Goal: Check status: Check status

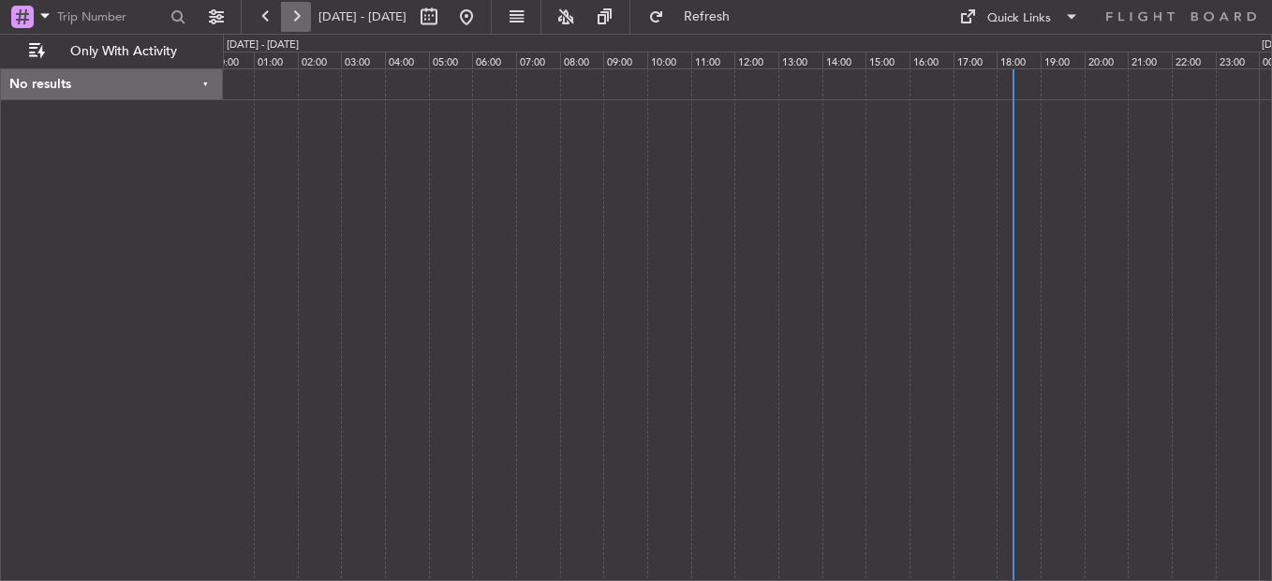
click at [284, 18] on button at bounding box center [296, 17] width 30 height 30
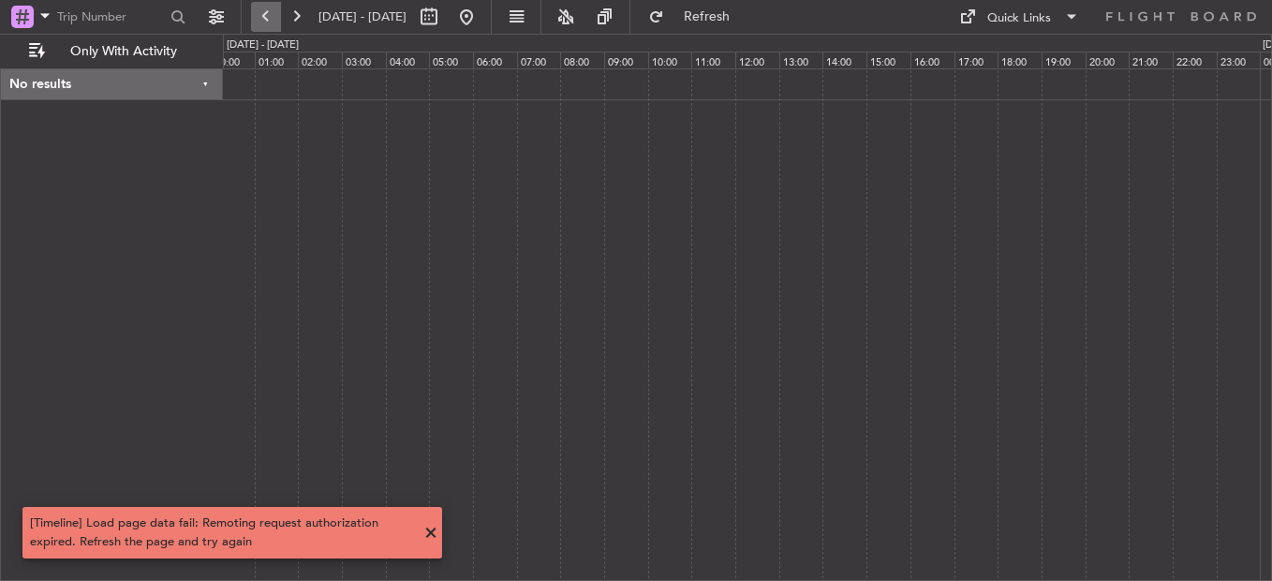
click at [272, 18] on button at bounding box center [266, 17] width 30 height 30
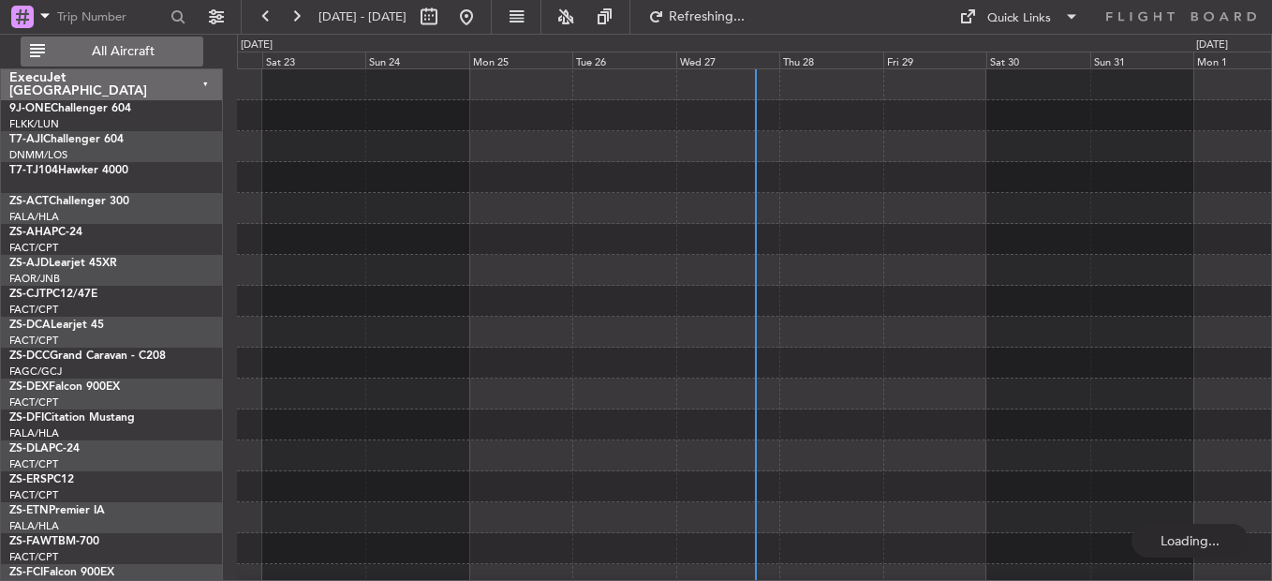
click at [93, 51] on span "All Aircraft" at bounding box center [123, 51] width 149 height 13
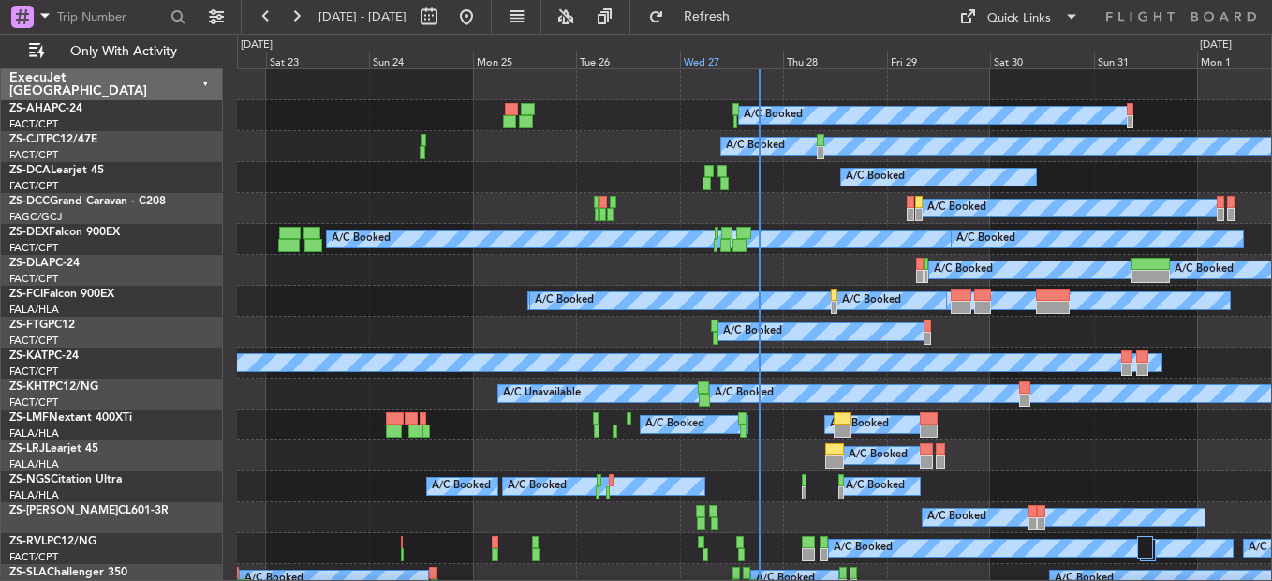
click at [708, 63] on div "Wed 27" at bounding box center [731, 60] width 103 height 17
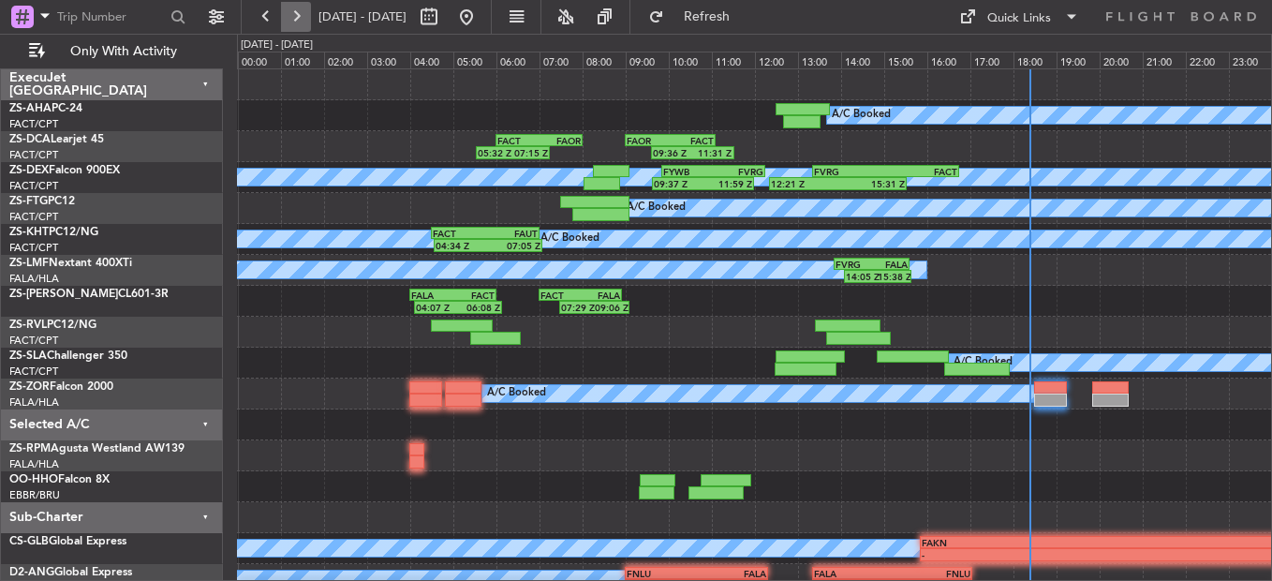
click at [301, 19] on button at bounding box center [296, 17] width 30 height 30
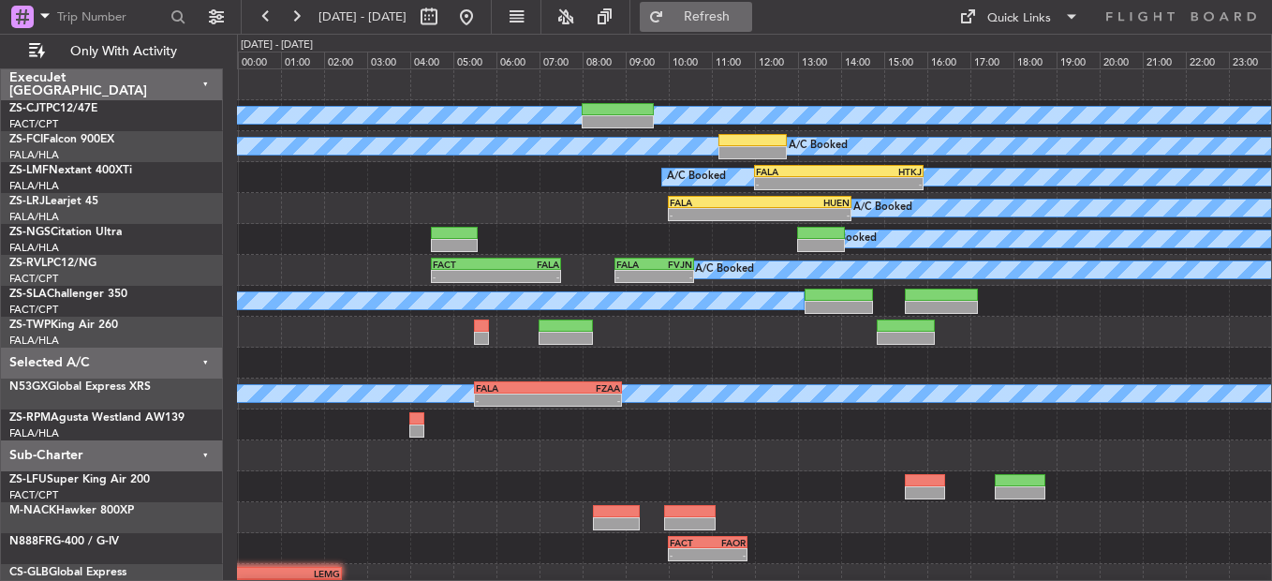
click at [728, 17] on button "Refresh" at bounding box center [696, 17] width 112 height 30
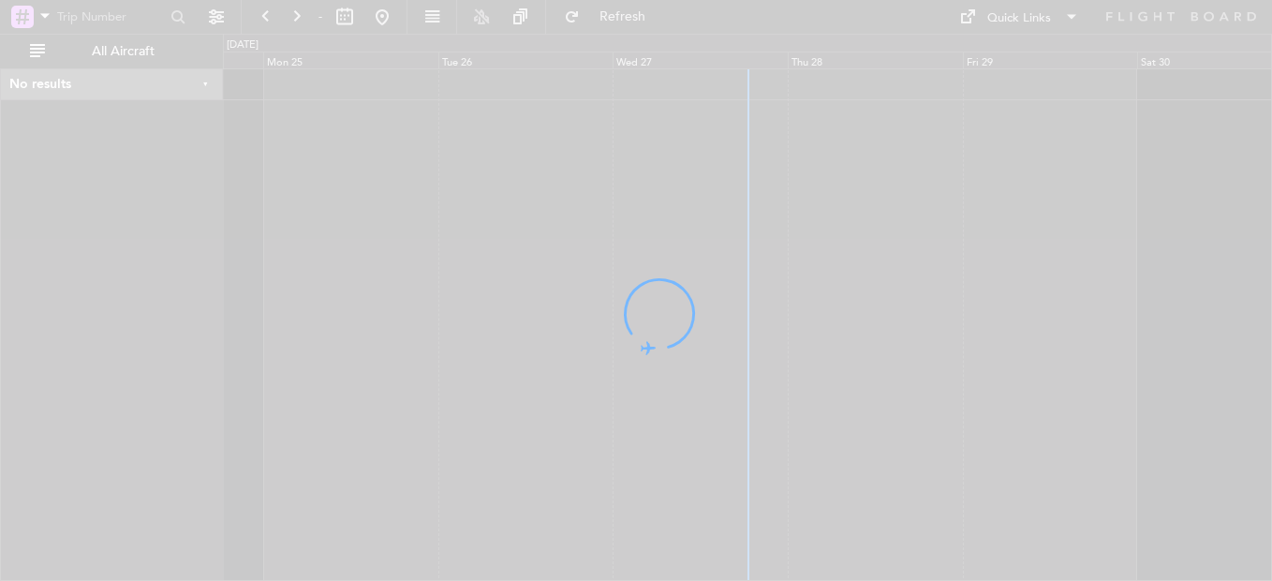
click at [643, 70] on div at bounding box center [636, 290] width 1272 height 581
click at [641, 61] on div at bounding box center [636, 290] width 1272 height 581
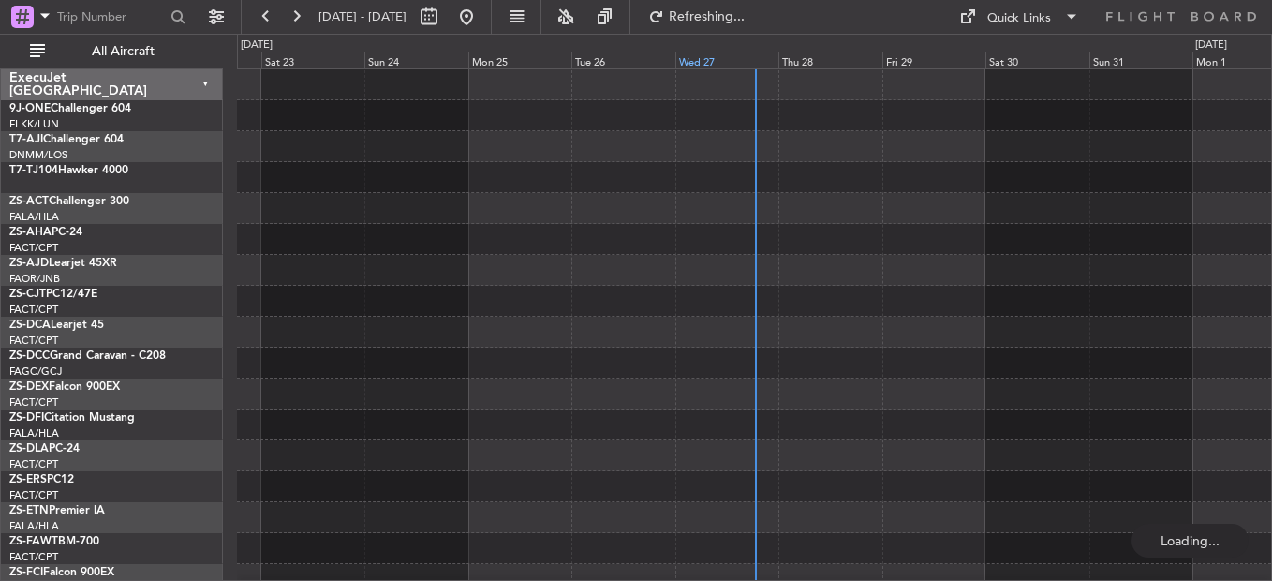
click at [703, 55] on div "Wed 27" at bounding box center [727, 60] width 103 height 17
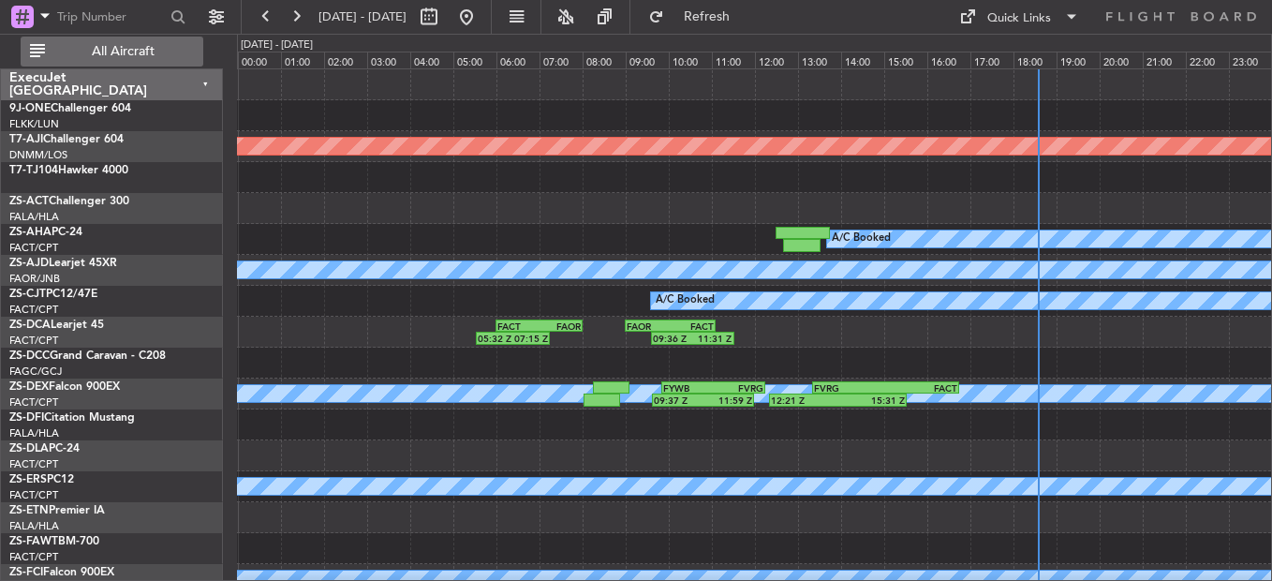
click at [145, 49] on span "All Aircraft" at bounding box center [123, 51] width 149 height 13
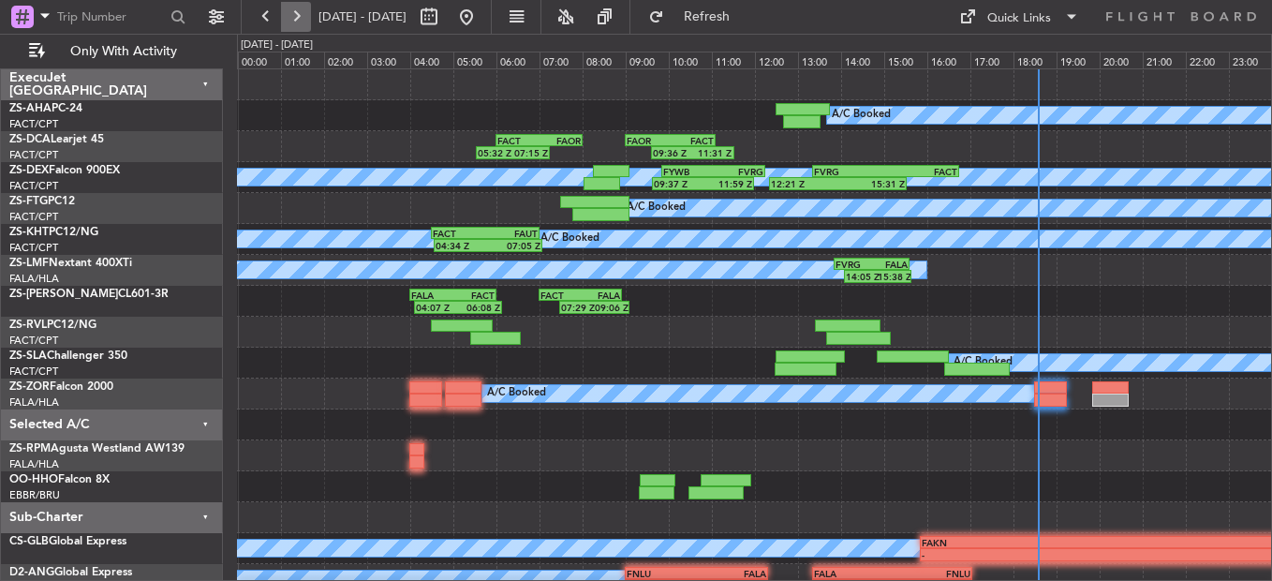
click at [298, 16] on button at bounding box center [296, 17] width 30 height 30
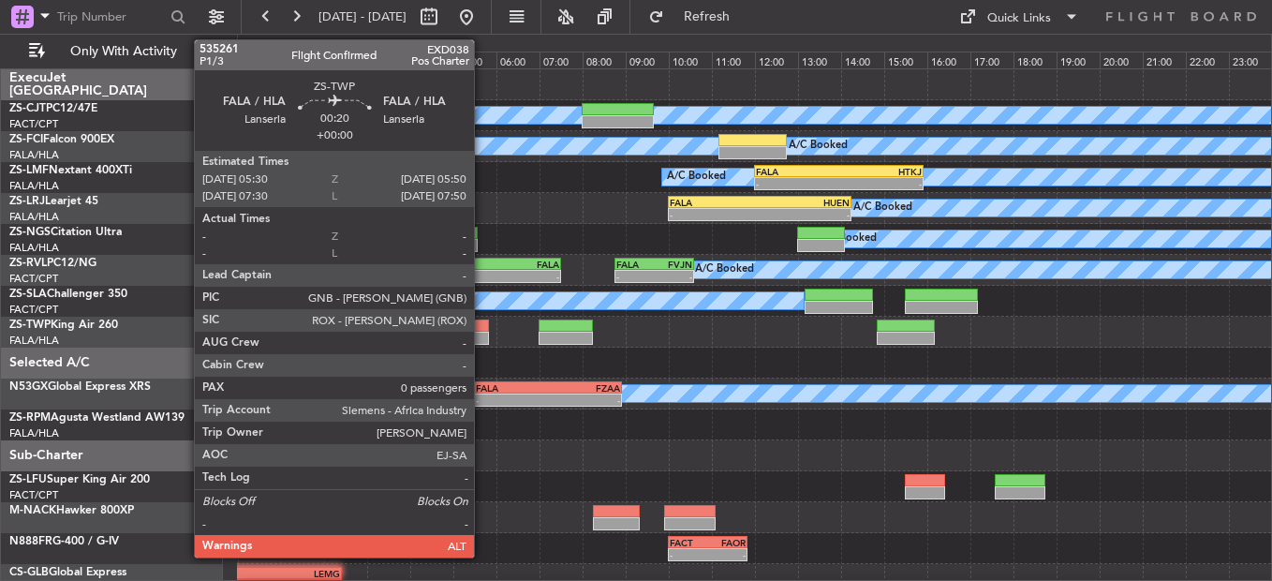
click at [483, 340] on div at bounding box center [481, 338] width 15 height 13
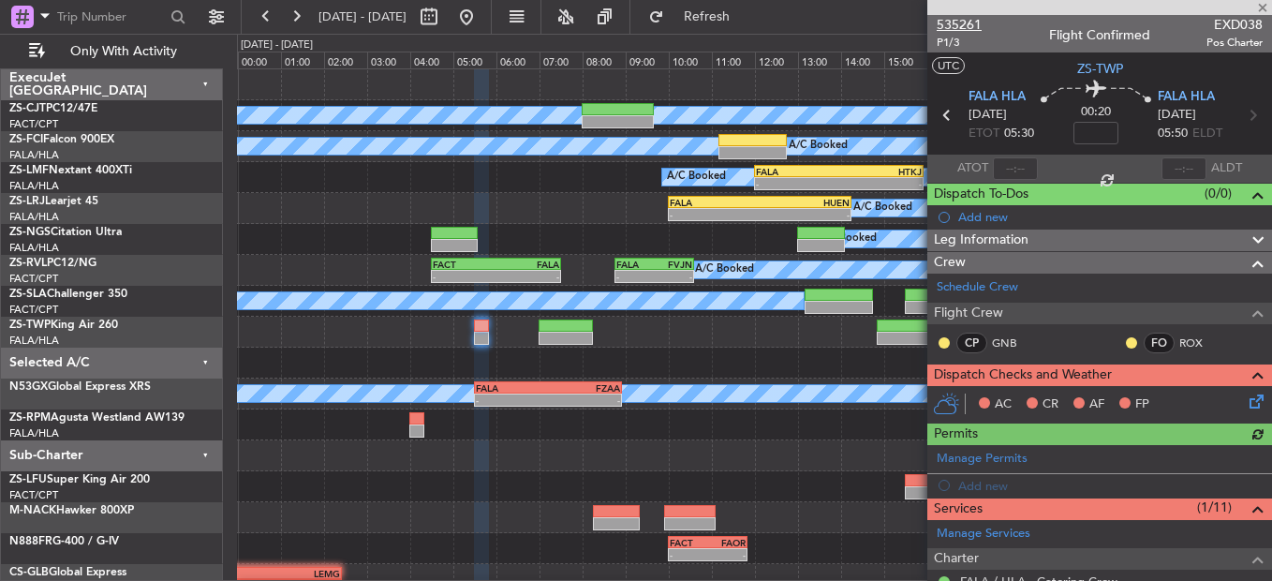
click at [952, 19] on span "535261" at bounding box center [959, 25] width 45 height 20
click at [1121, 348] on mat-tooltip-component "Unread" at bounding box center [1118, 373] width 68 height 50
click at [1126, 343] on button at bounding box center [1131, 342] width 11 height 11
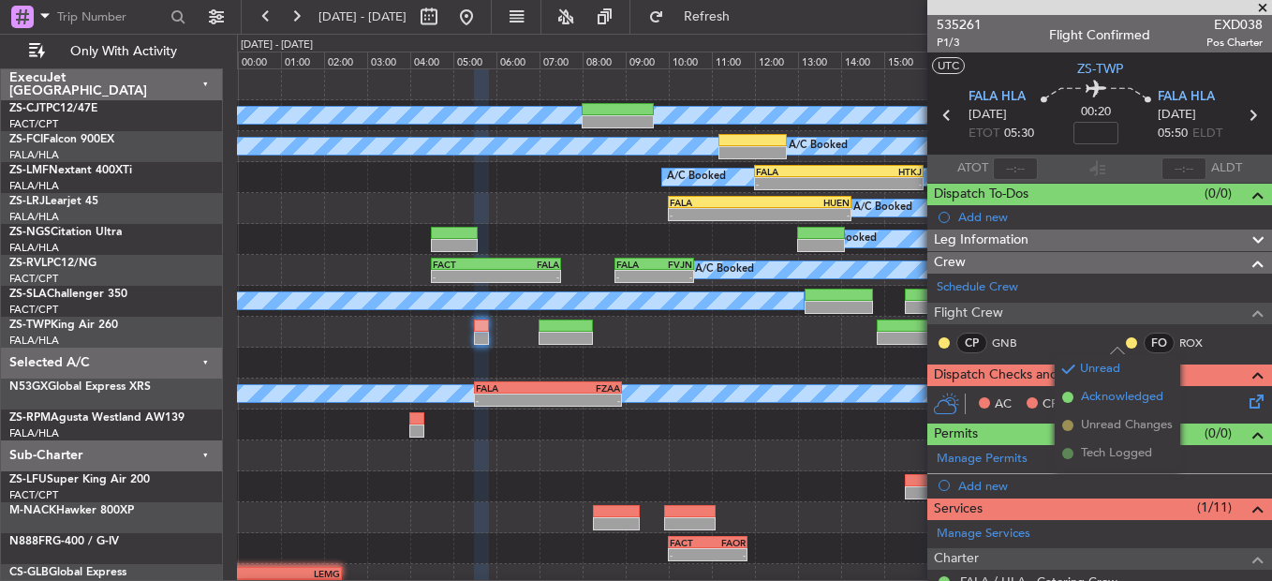
click at [1080, 390] on li "Acknowledged" at bounding box center [1118, 397] width 126 height 28
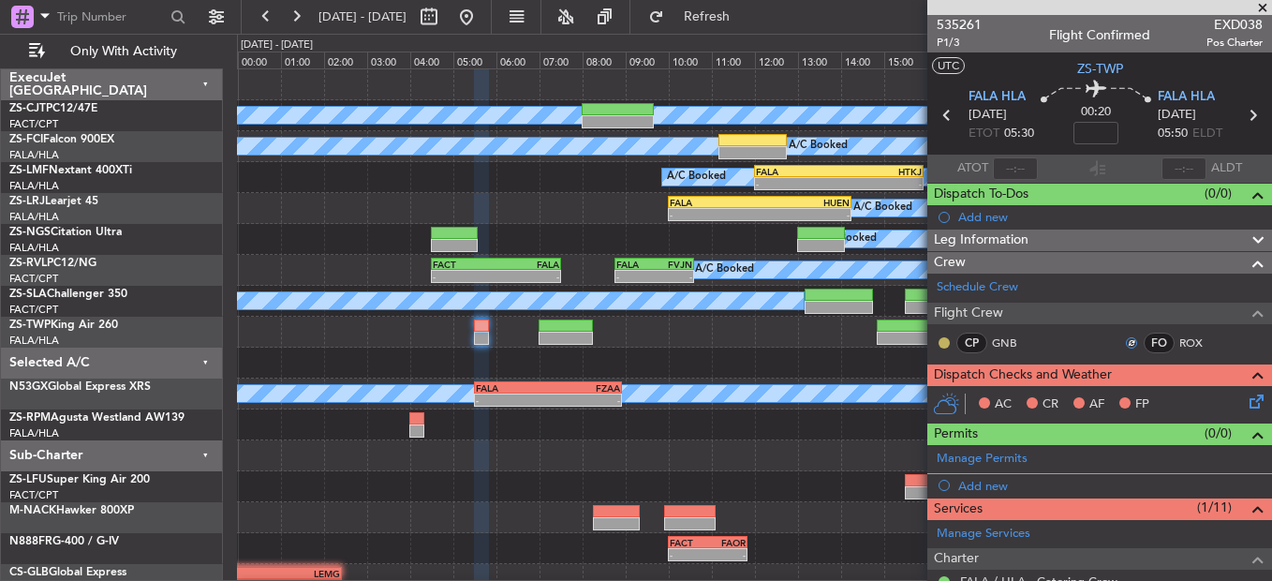
click at [949, 339] on button at bounding box center [944, 342] width 11 height 11
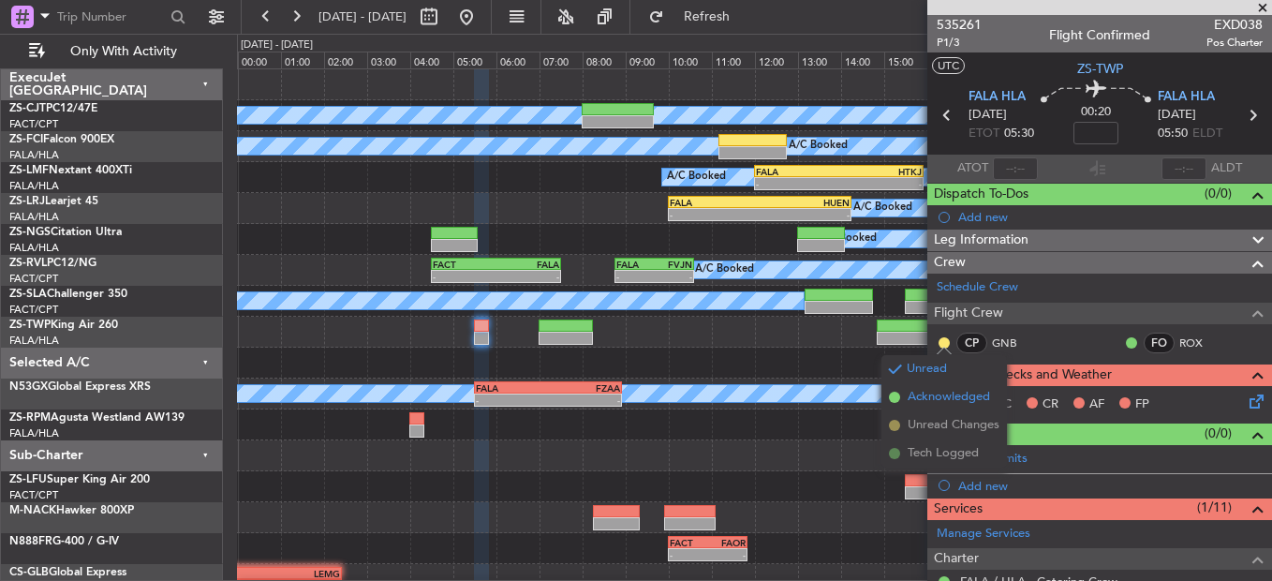
click at [972, 399] on span "Acknowledged" at bounding box center [949, 397] width 82 height 19
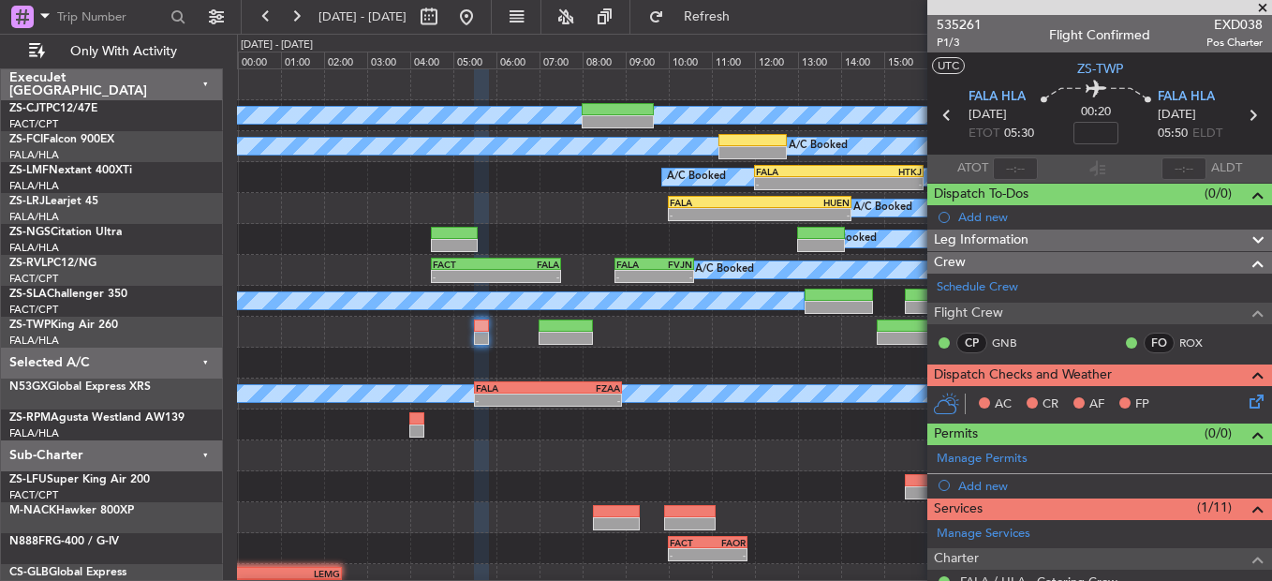
click at [490, 340] on div at bounding box center [754, 332] width 1034 height 31
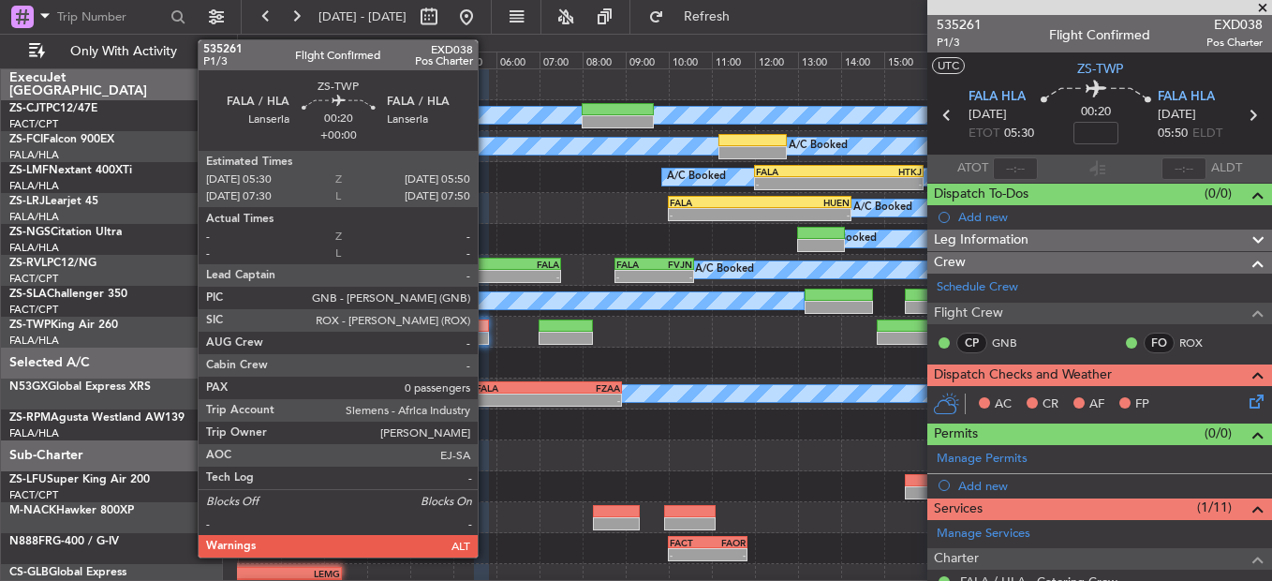
click at [486, 337] on div at bounding box center [481, 338] width 15 height 13
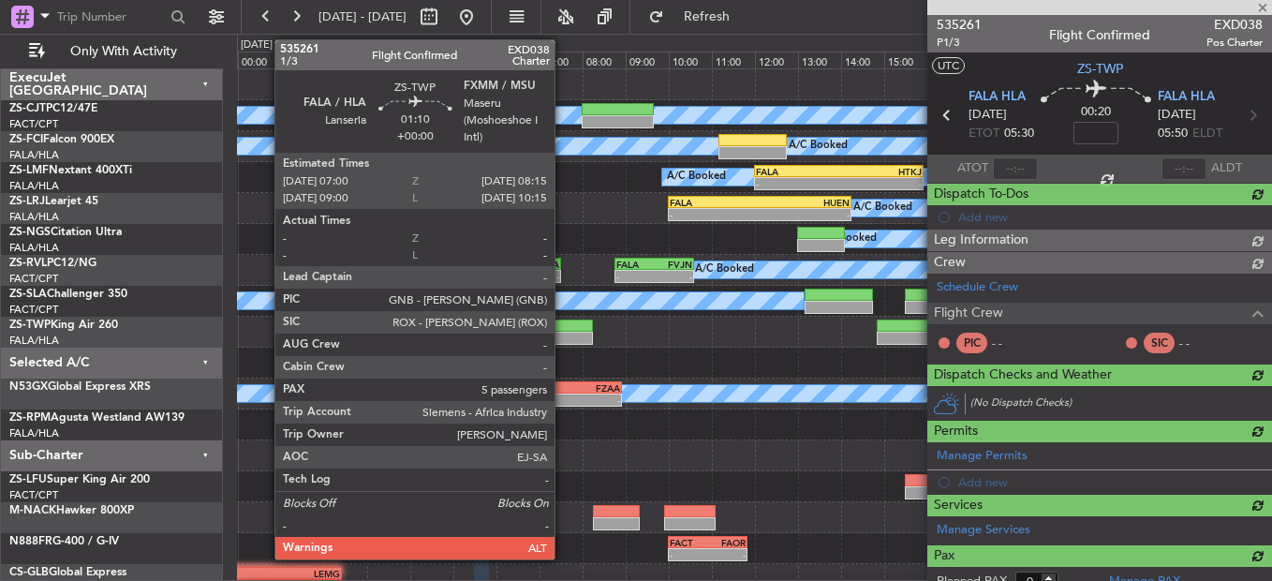
click at [563, 335] on div at bounding box center [566, 338] width 54 height 13
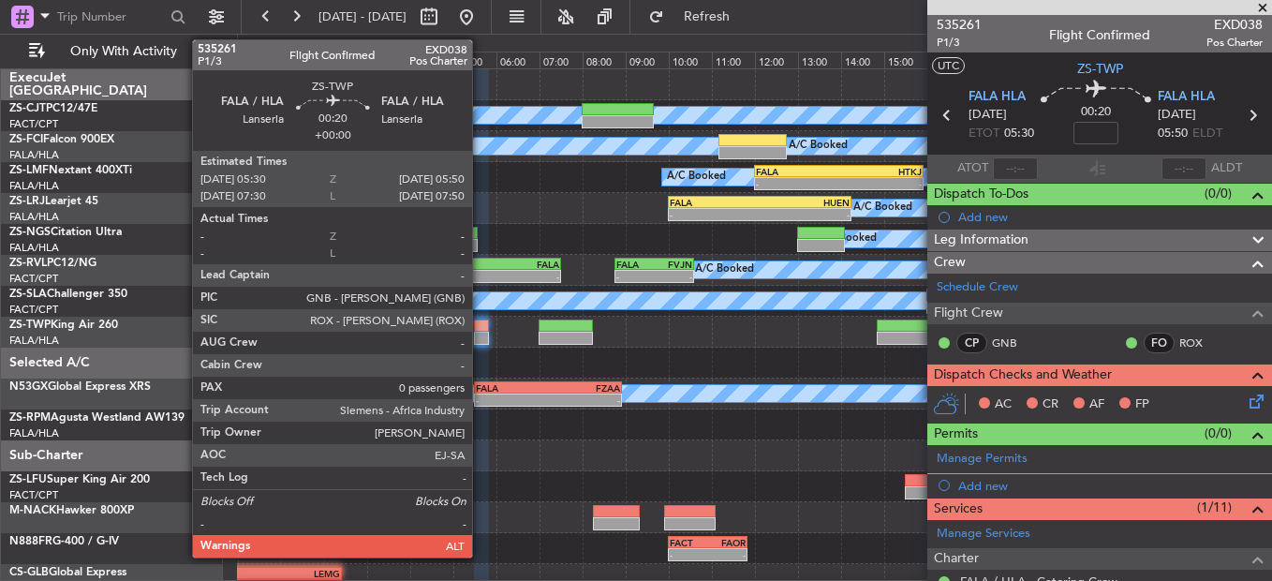
click at [479, 333] on div at bounding box center [481, 338] width 15 height 13
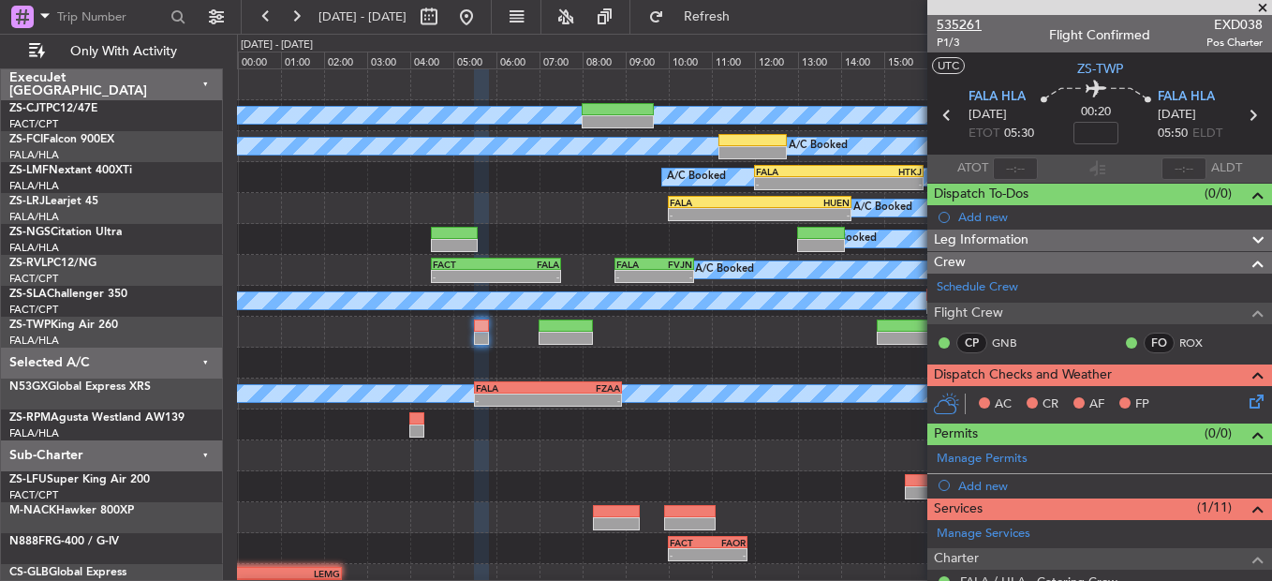
click at [949, 17] on span "535261" at bounding box center [959, 25] width 45 height 20
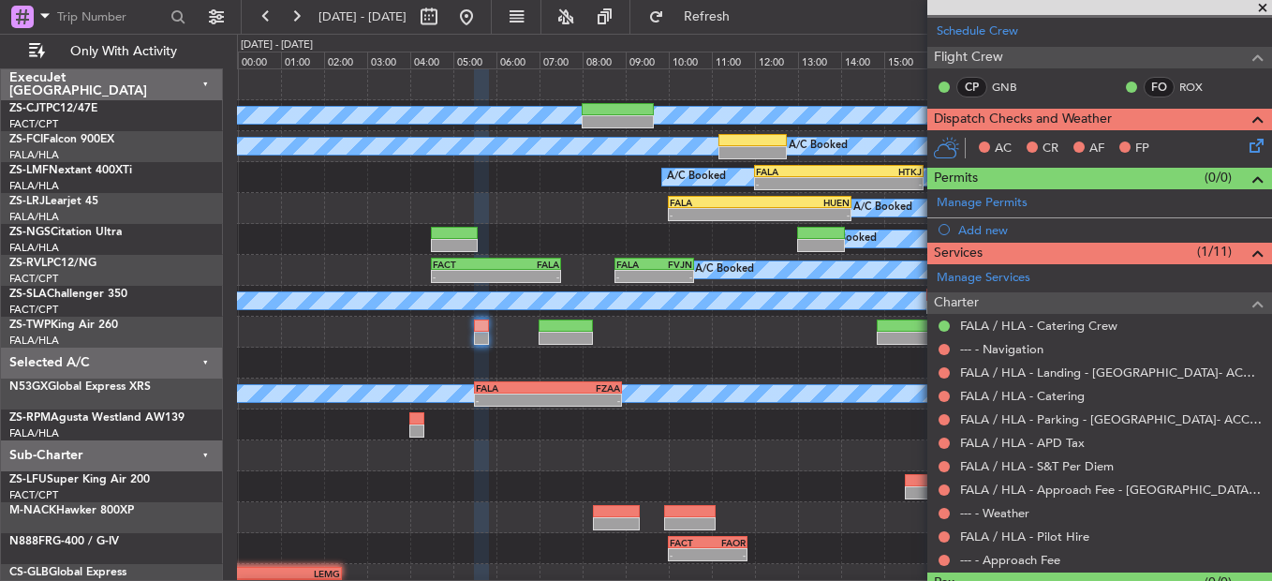
scroll to position [299, 0]
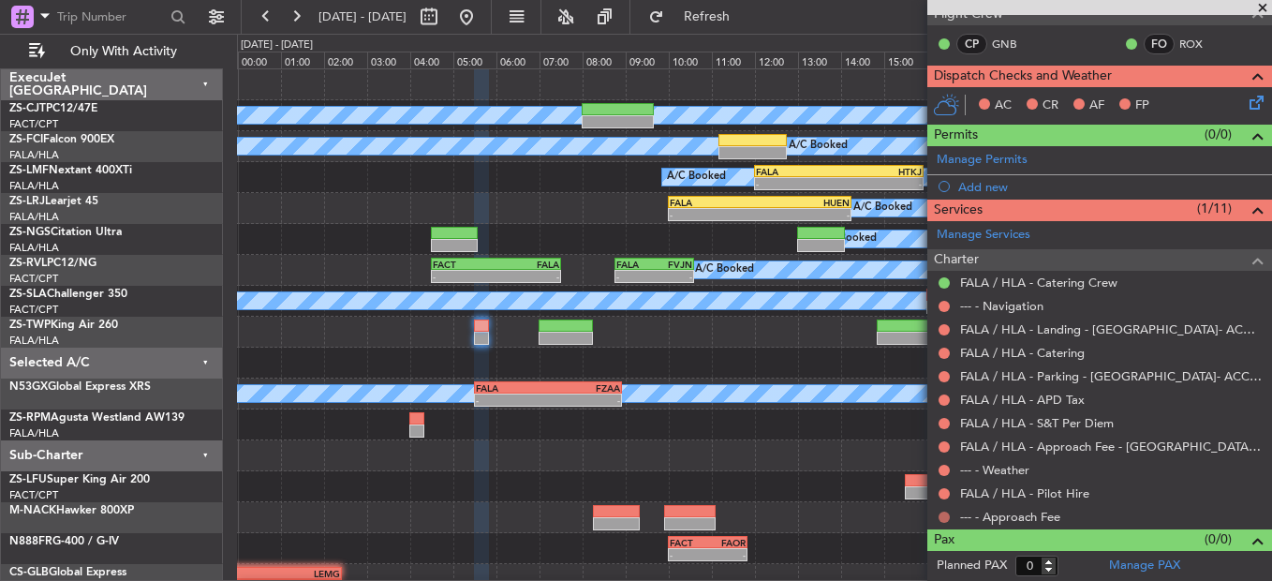
click at [946, 516] on button at bounding box center [944, 517] width 11 height 11
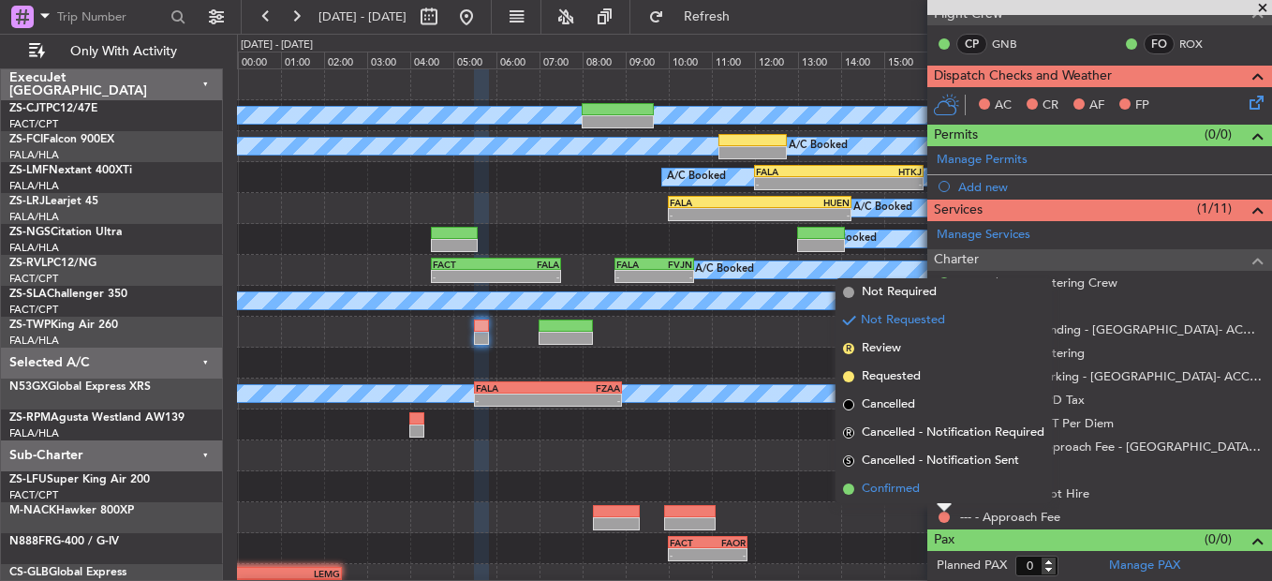
click at [945, 492] on li "Confirmed" at bounding box center [944, 489] width 216 height 28
click at [945, 492] on button at bounding box center [944, 493] width 11 height 11
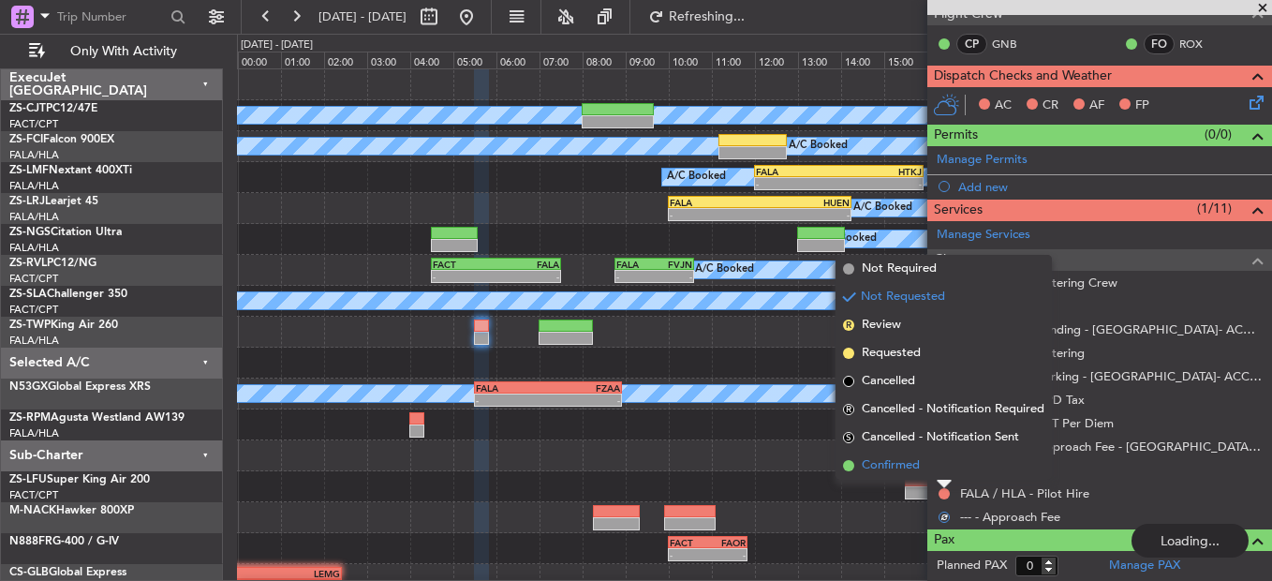
click at [942, 473] on li "Confirmed" at bounding box center [944, 466] width 216 height 28
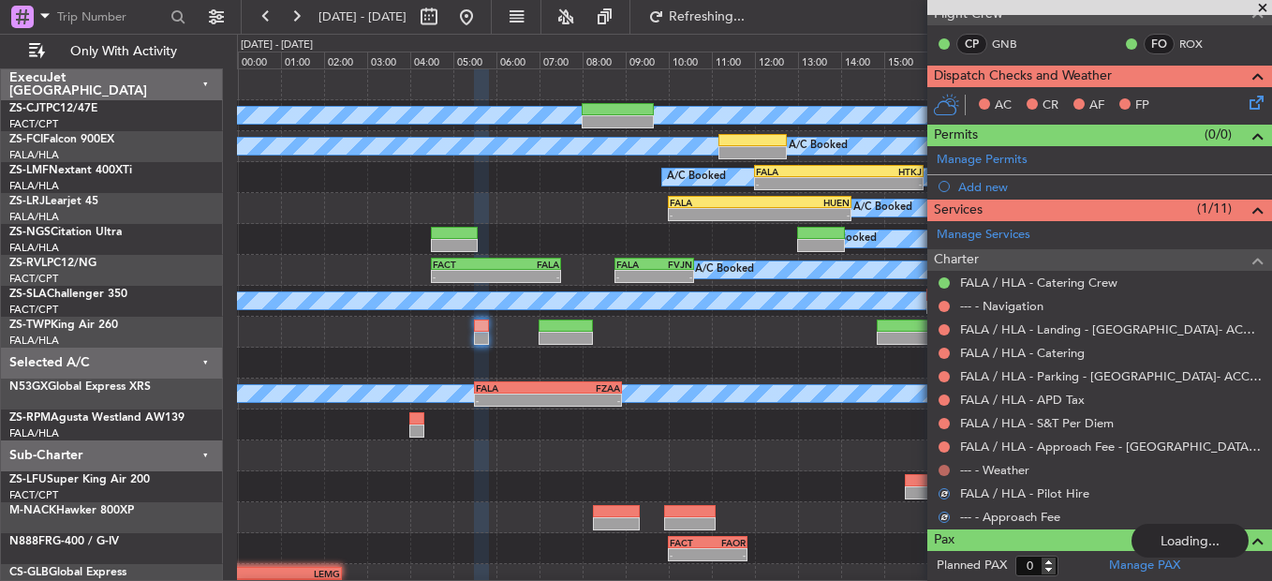
click at [945, 466] on button at bounding box center [944, 470] width 11 height 11
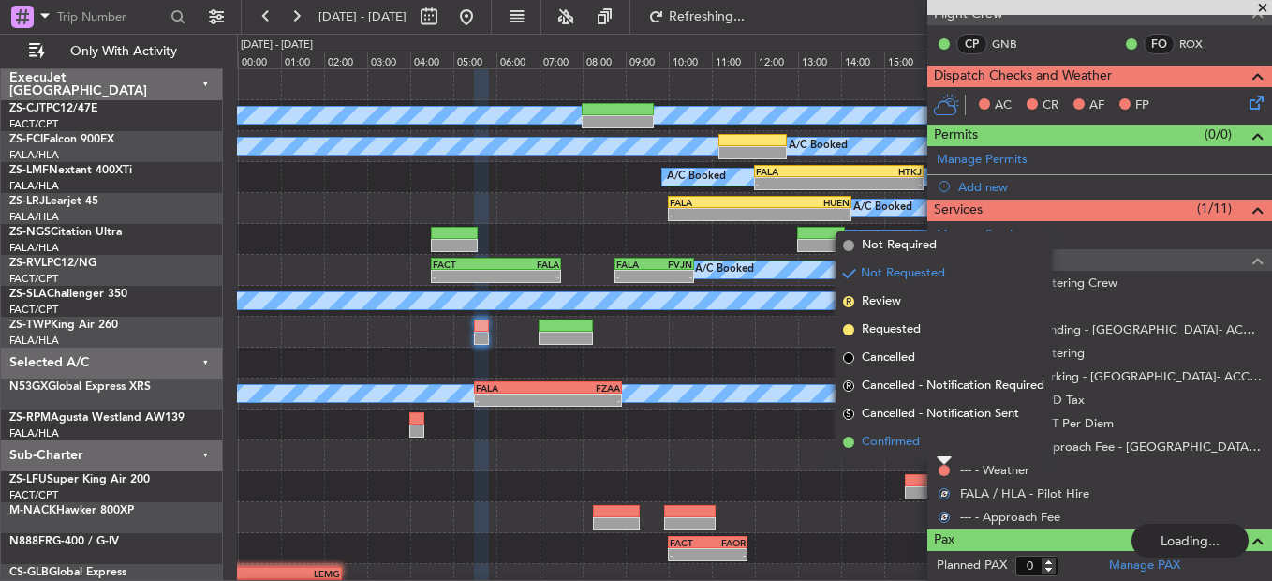
click at [945, 447] on li "Confirmed" at bounding box center [944, 442] width 216 height 28
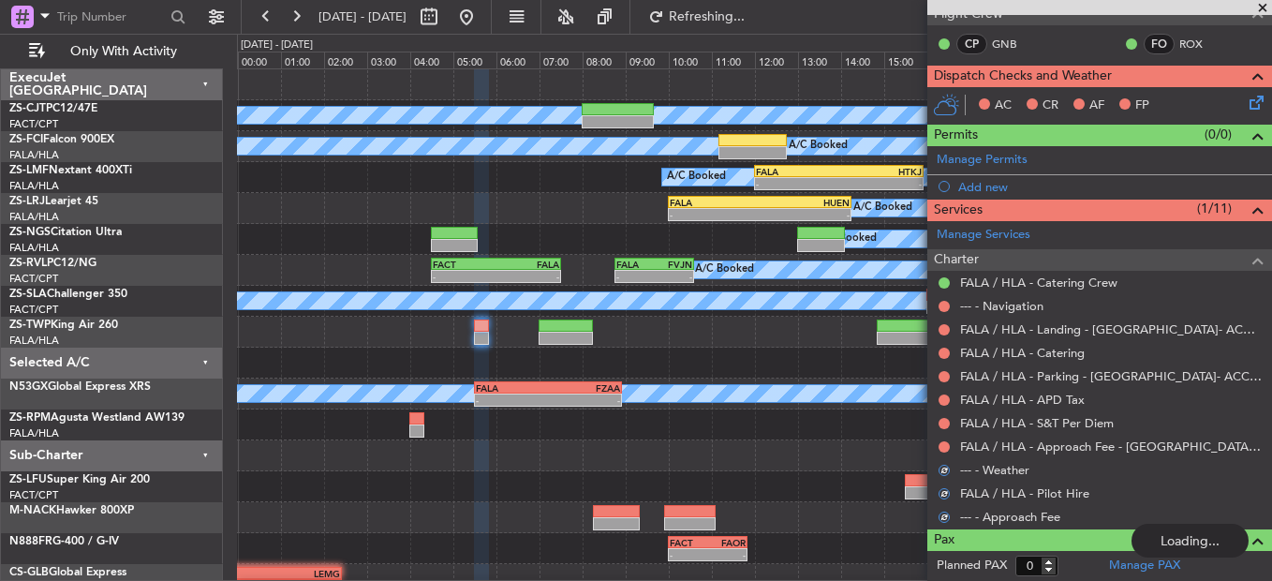
click at [945, 447] on button at bounding box center [944, 446] width 11 height 11
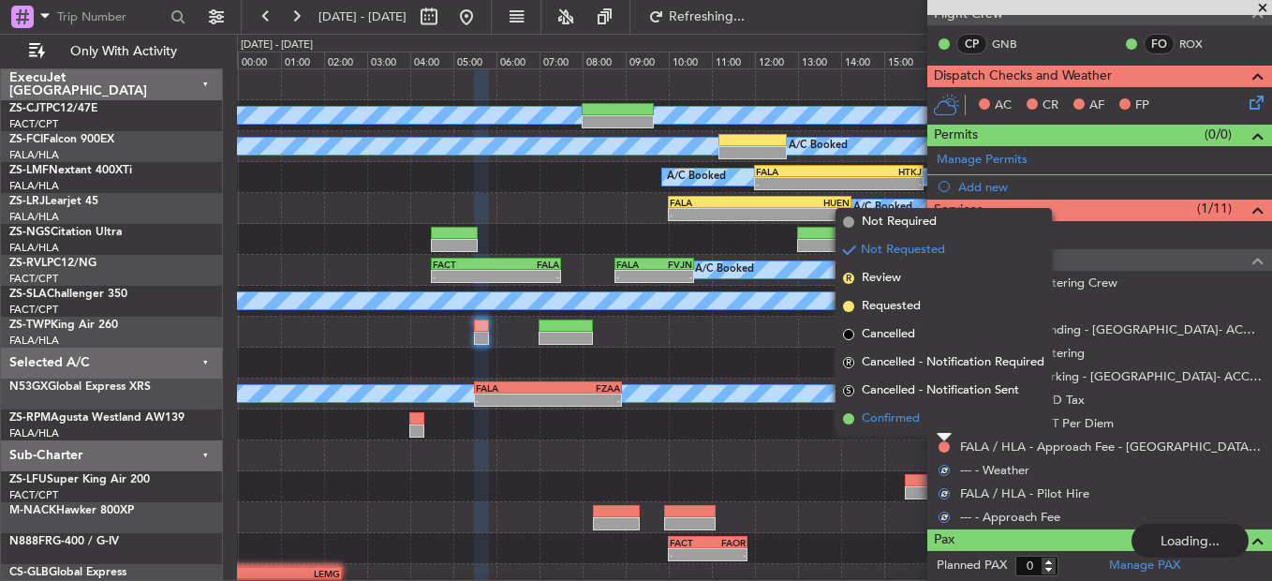
click at [945, 425] on li "Confirmed" at bounding box center [944, 419] width 216 height 28
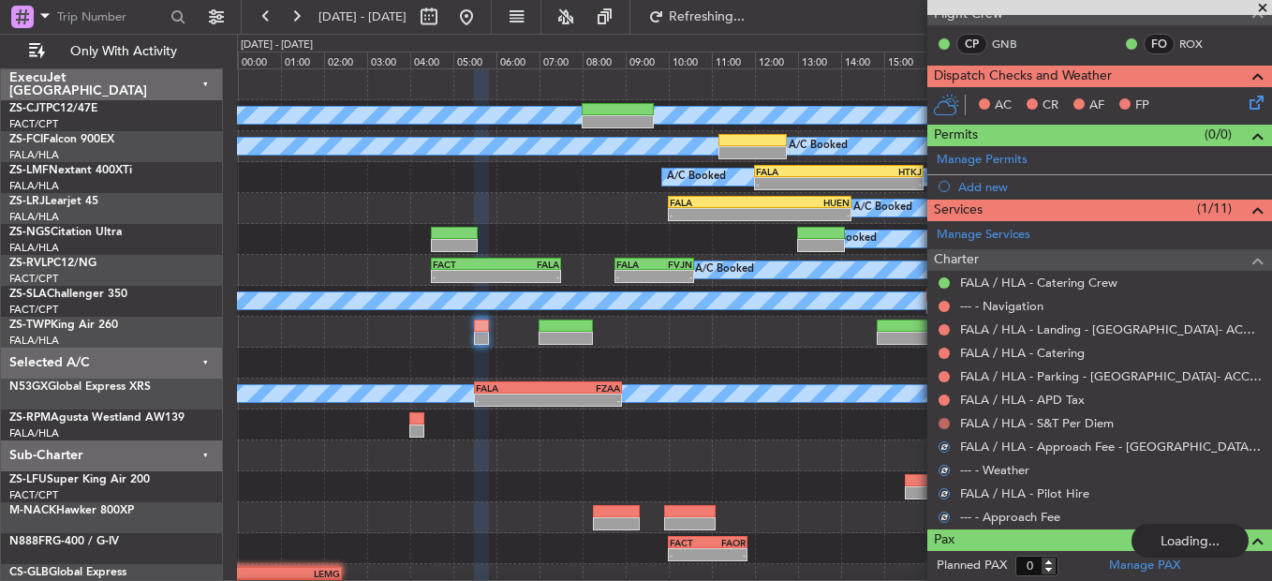
click at [945, 424] on div "Manage Services Charter FALA / HLA - Catering Crew --- - Navigation FALA / HLA …" at bounding box center [1100, 375] width 345 height 308
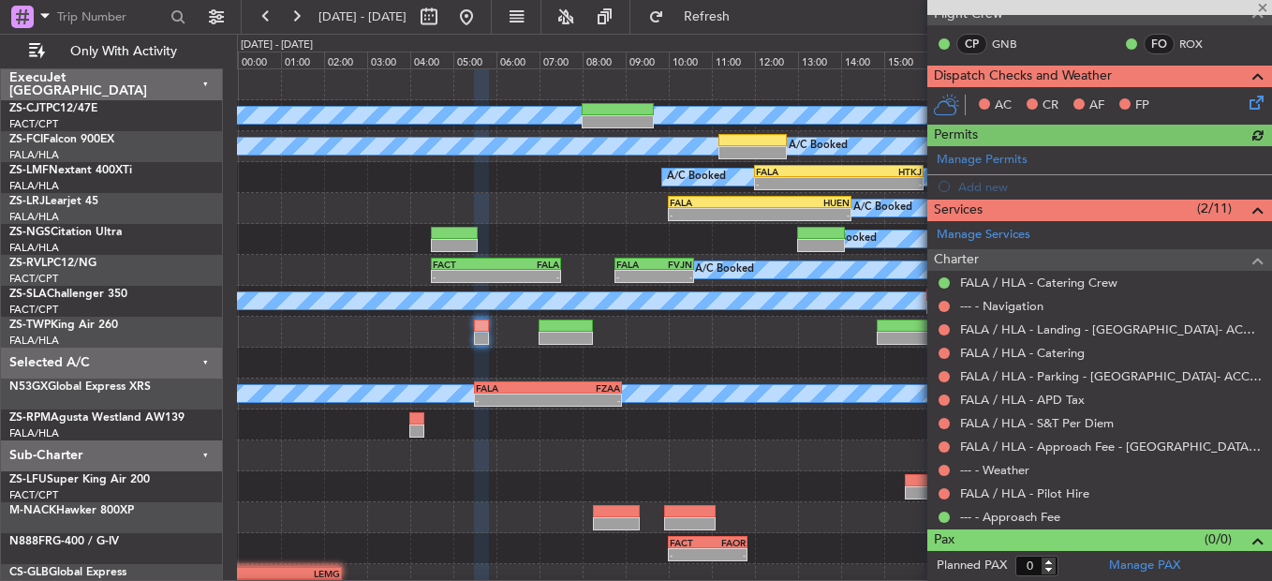
click at [938, 424] on div at bounding box center [944, 423] width 15 height 15
click at [949, 421] on button at bounding box center [944, 423] width 11 height 11
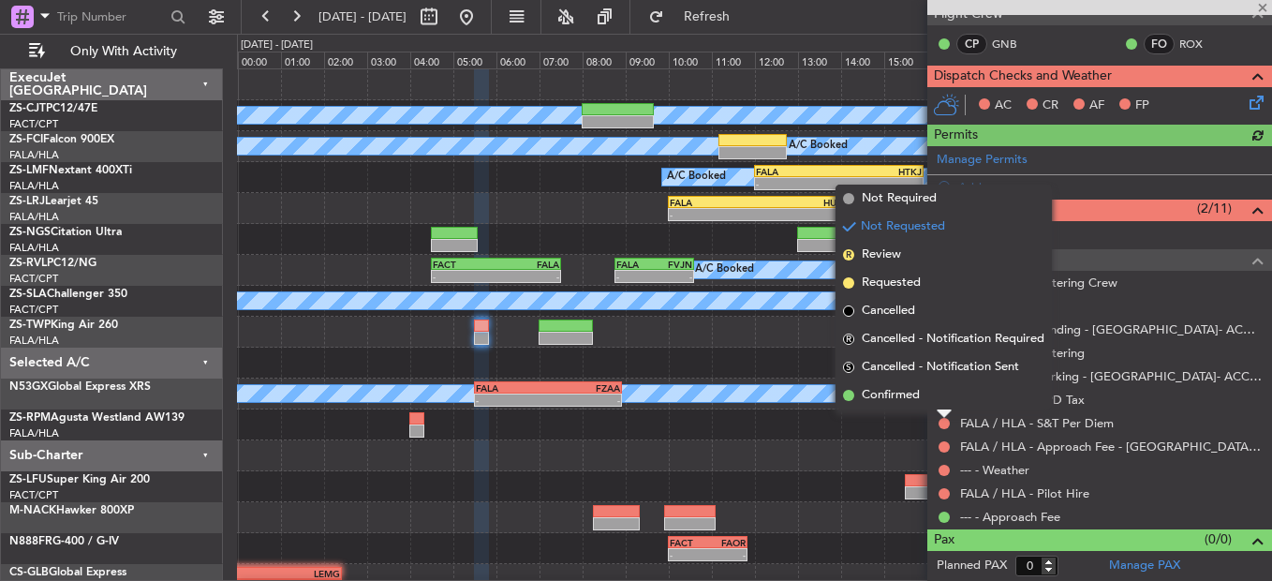
click at [949, 406] on li "Confirmed" at bounding box center [944, 395] width 216 height 28
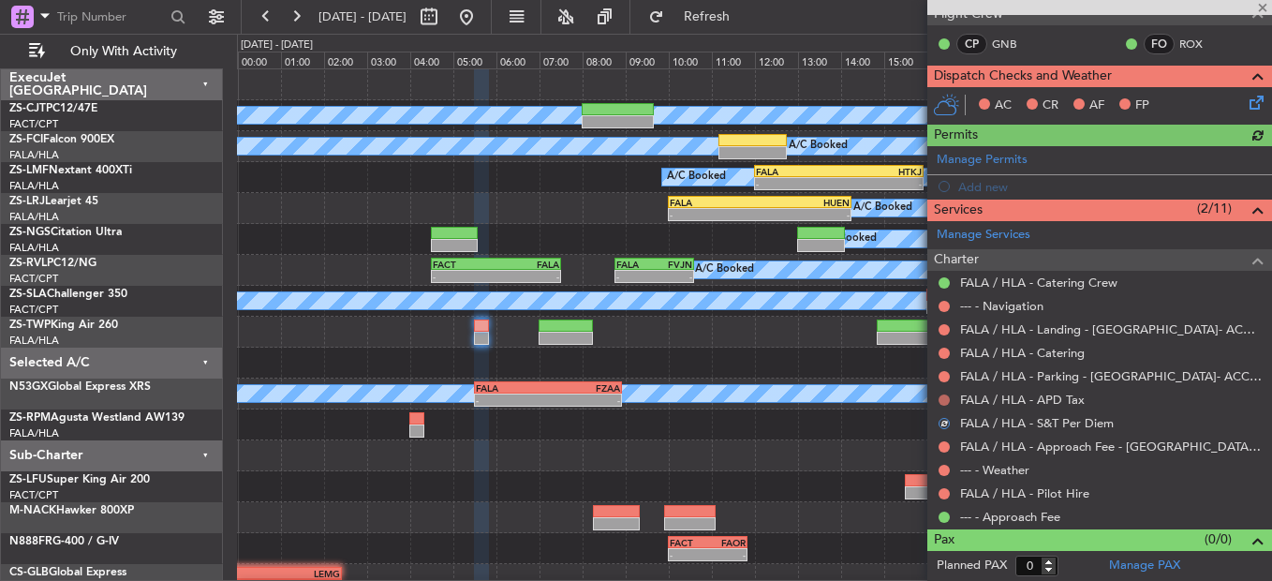
click at [949, 403] on div at bounding box center [944, 400] width 15 height 15
click at [944, 400] on button at bounding box center [944, 399] width 11 height 11
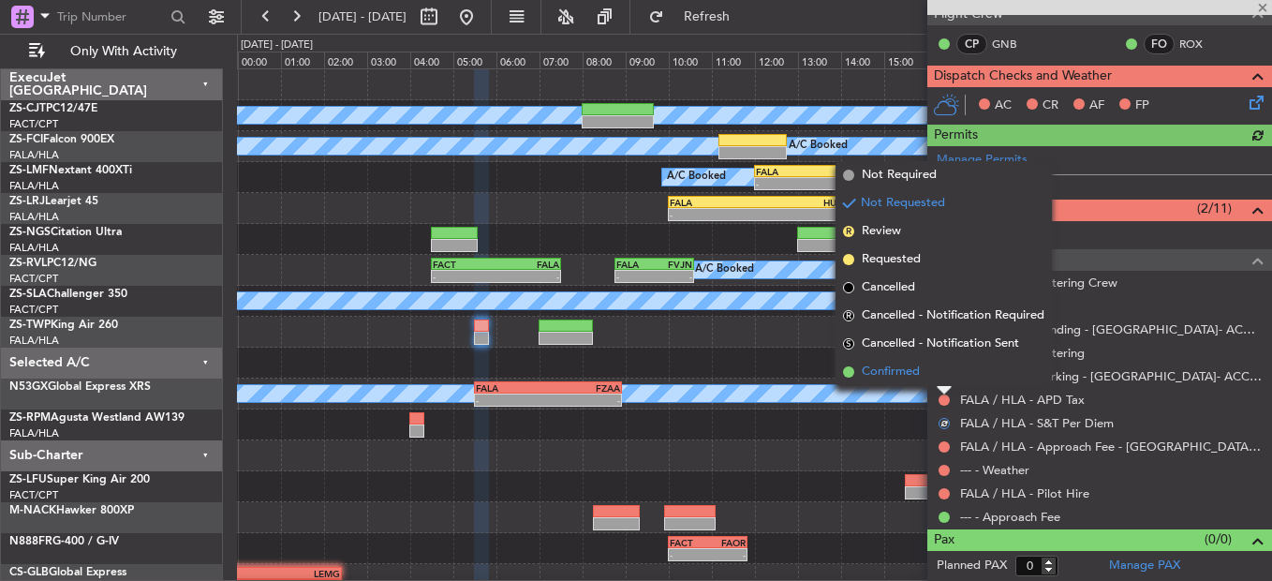
click at [944, 379] on li "Confirmed" at bounding box center [944, 372] width 216 height 28
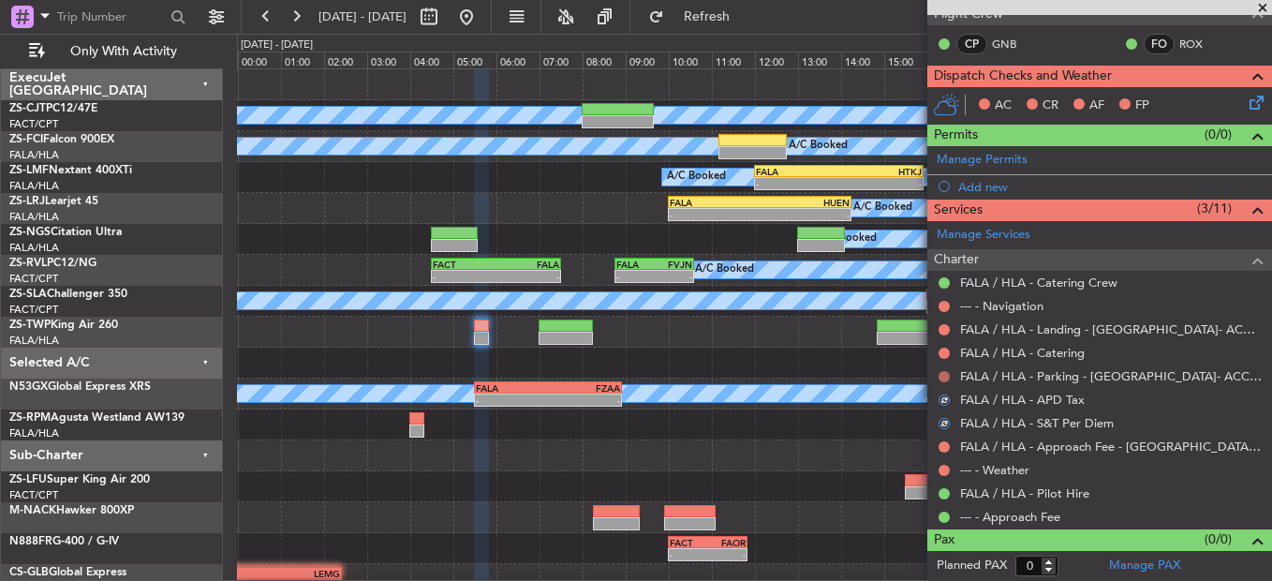
click at [944, 378] on button at bounding box center [944, 376] width 11 height 11
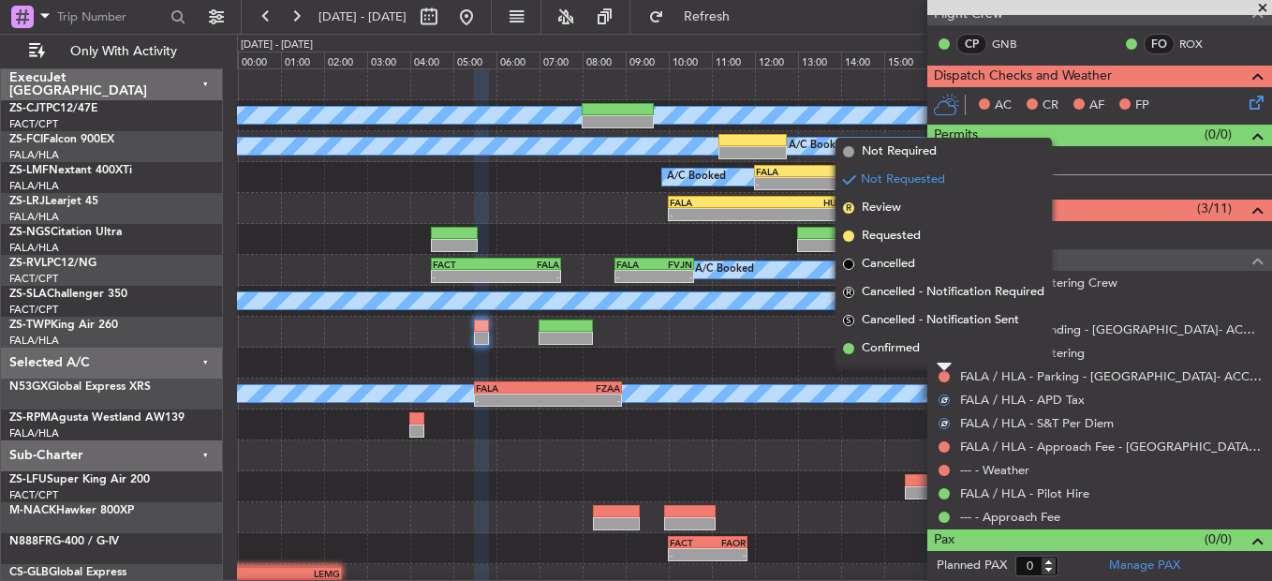
drag, startPoint x: 944, startPoint y: 378, endPoint x: 944, endPoint y: 358, distance: 19.7
click at [944, 364] on div at bounding box center [944, 367] width 15 height 7
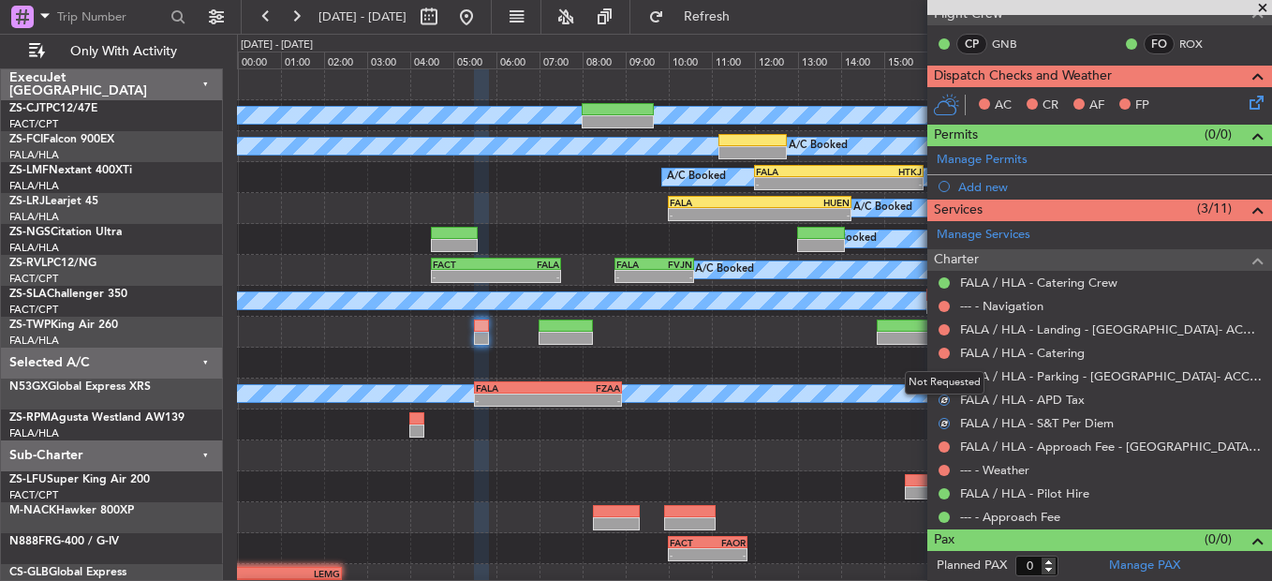
click at [943, 373] on div "Not Requested" at bounding box center [945, 382] width 80 height 23
click at [946, 375] on button at bounding box center [944, 376] width 11 height 11
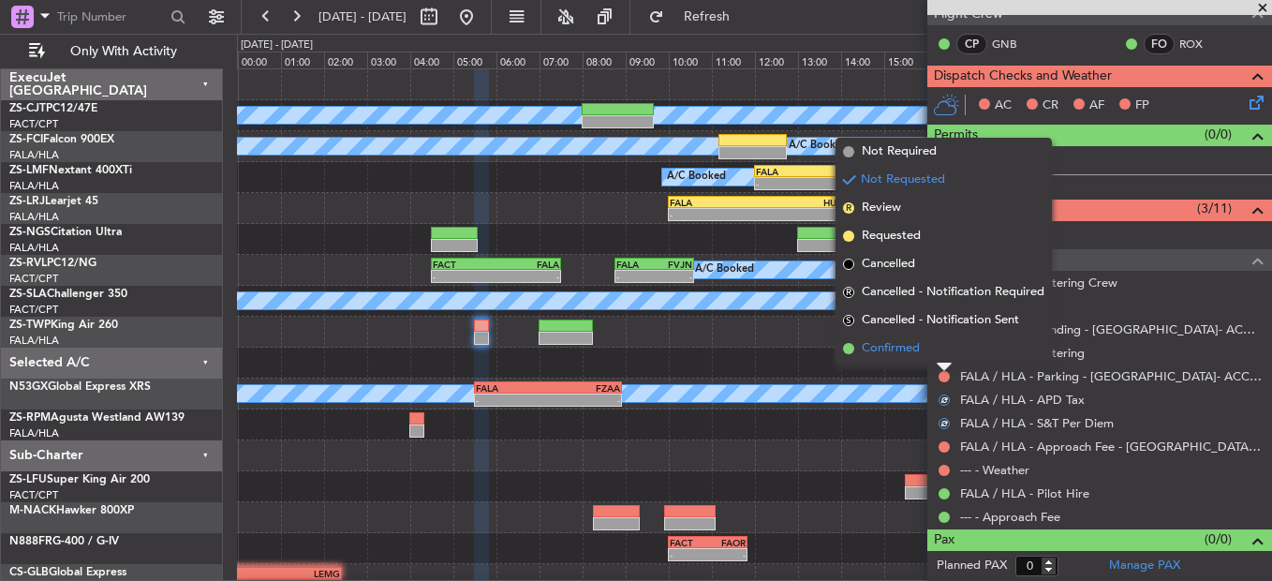
click at [922, 342] on li "Confirmed" at bounding box center [944, 349] width 216 height 28
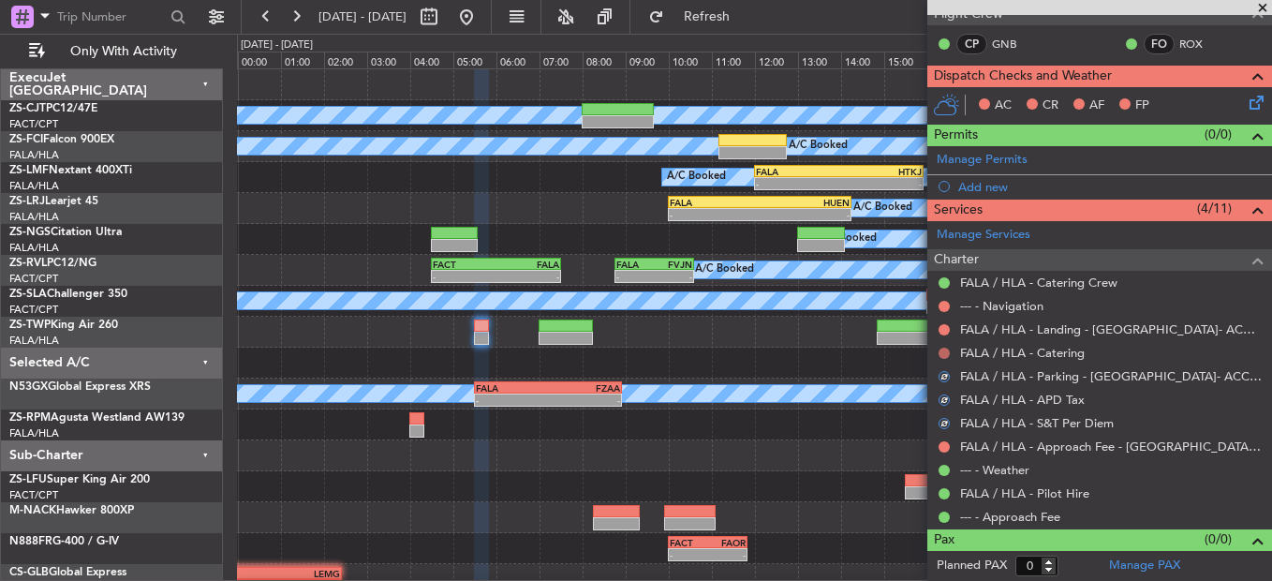
click at [949, 351] on button at bounding box center [944, 353] width 11 height 11
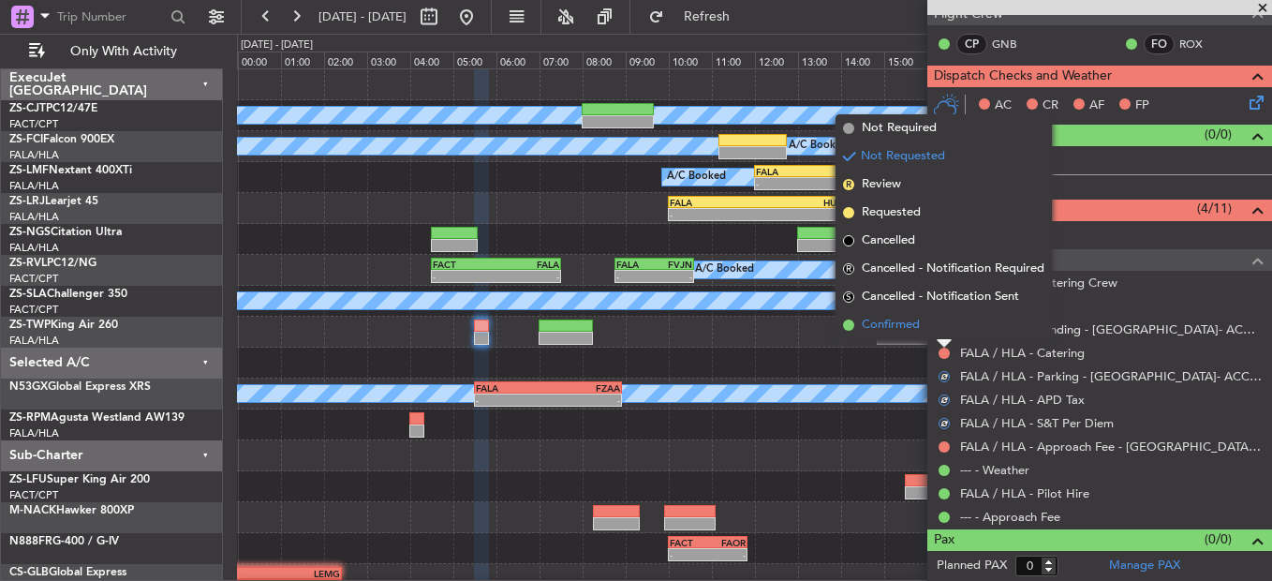
click at [935, 321] on li "Confirmed" at bounding box center [944, 325] width 216 height 28
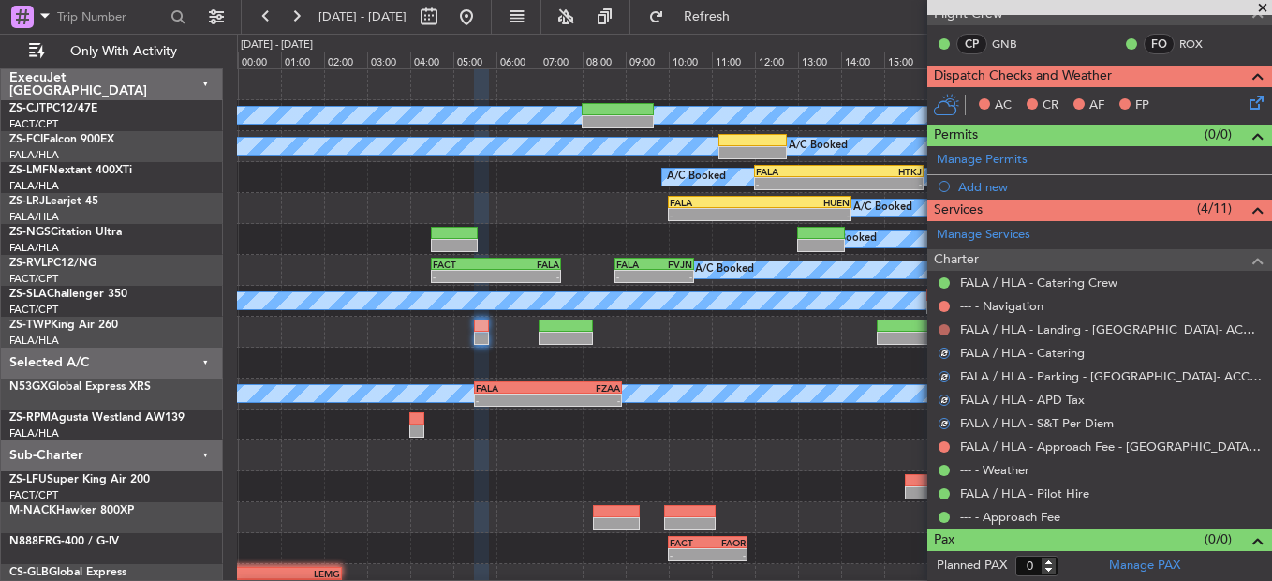
click at [949, 329] on button at bounding box center [944, 329] width 11 height 11
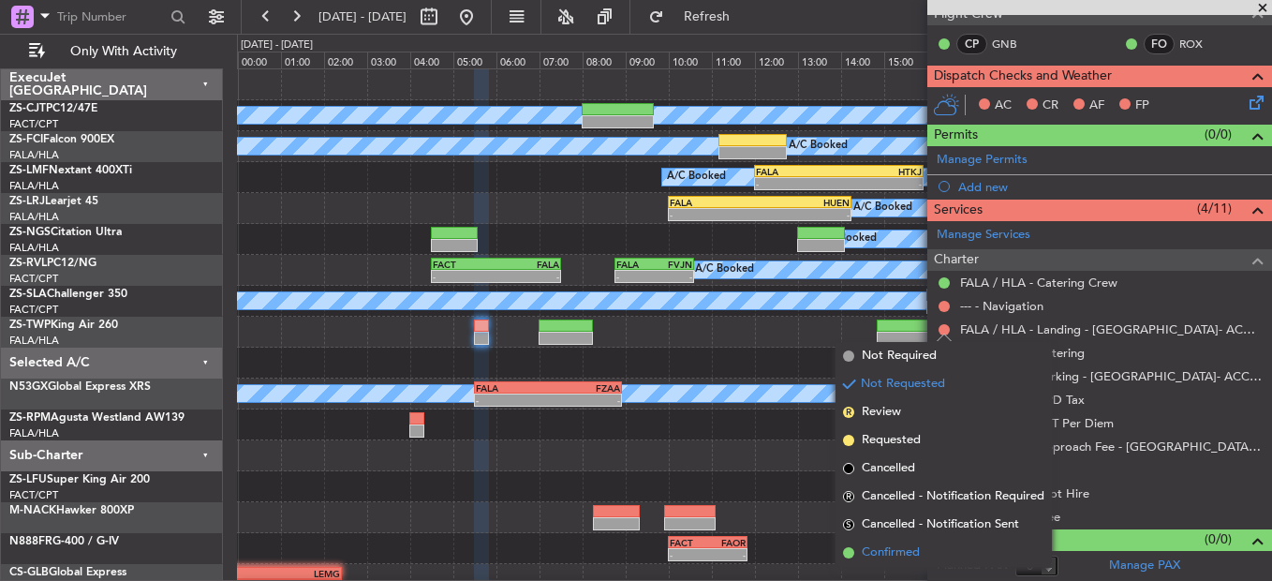
click at [891, 553] on span "Confirmed" at bounding box center [891, 552] width 58 height 19
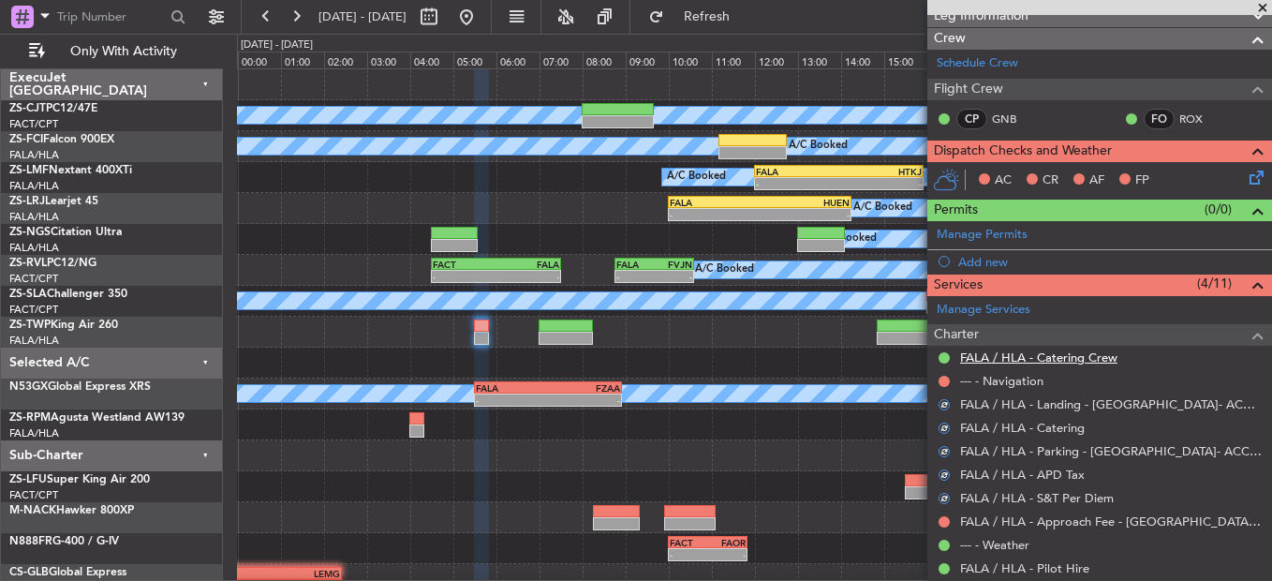
scroll to position [205, 0]
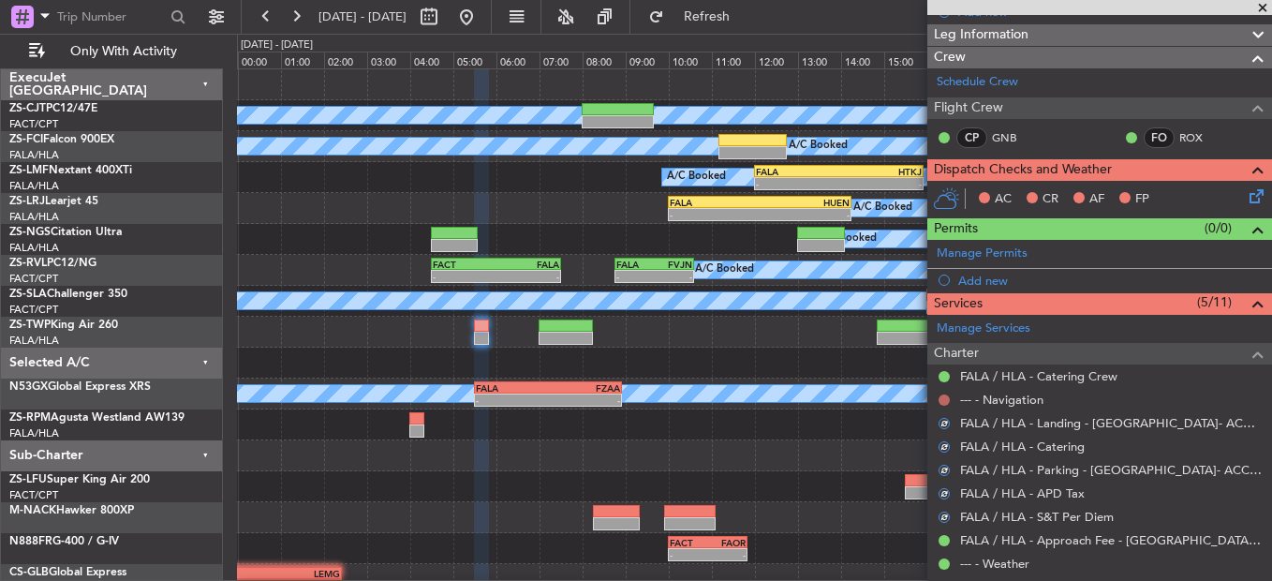
click at [945, 401] on button at bounding box center [944, 399] width 11 height 11
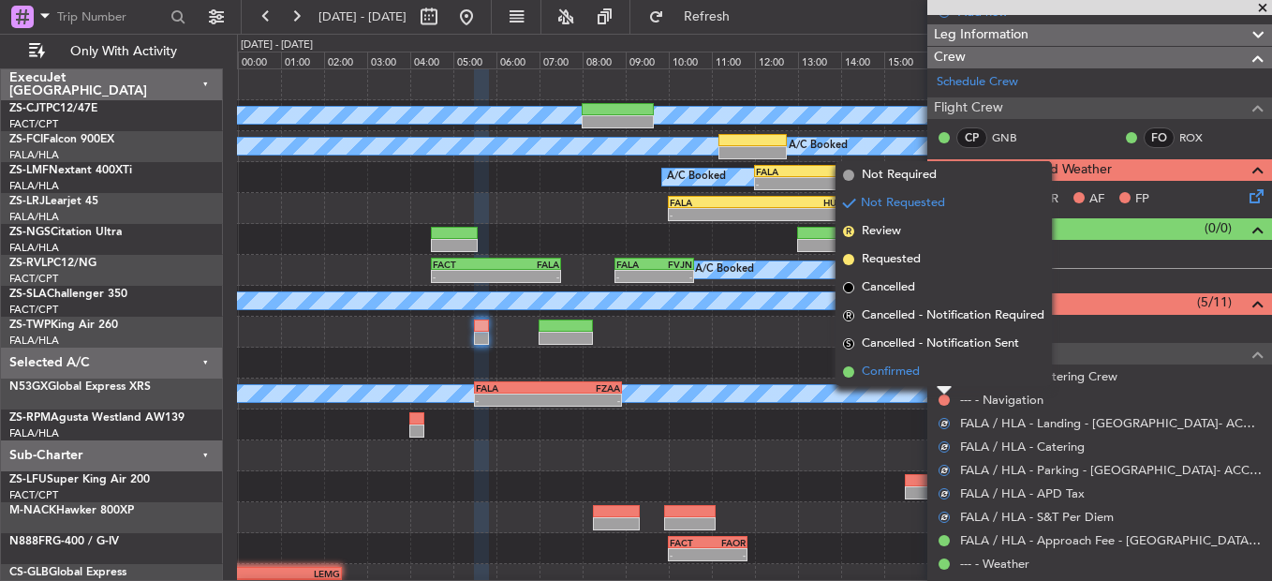
click at [900, 360] on li "Confirmed" at bounding box center [944, 372] width 216 height 28
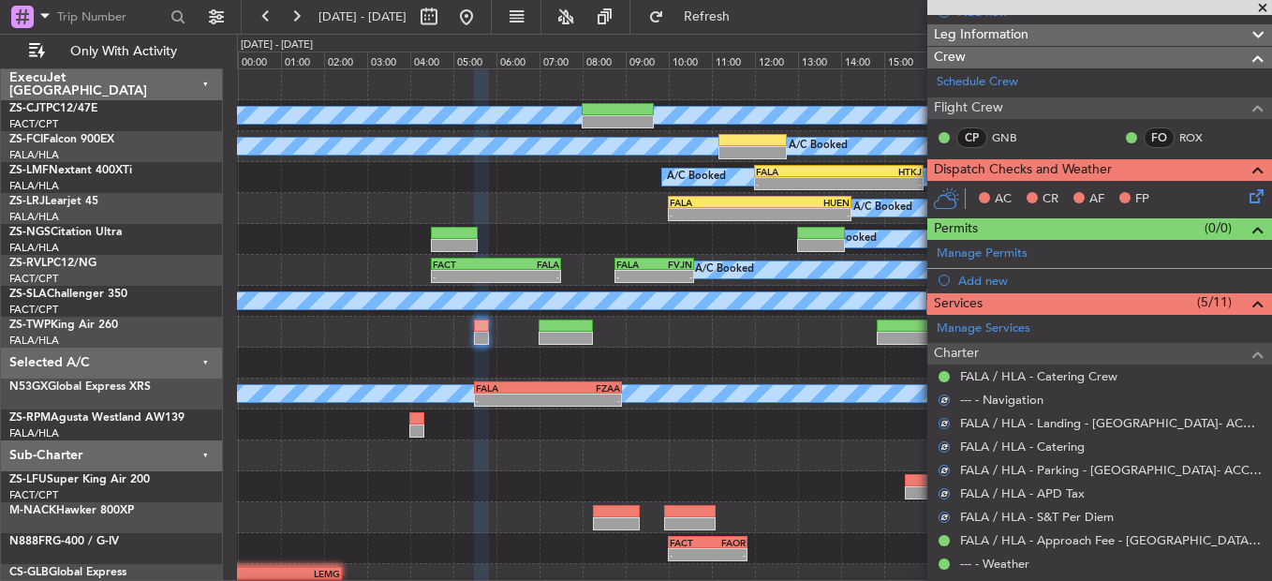
click at [1246, 188] on icon at bounding box center [1253, 193] width 15 height 15
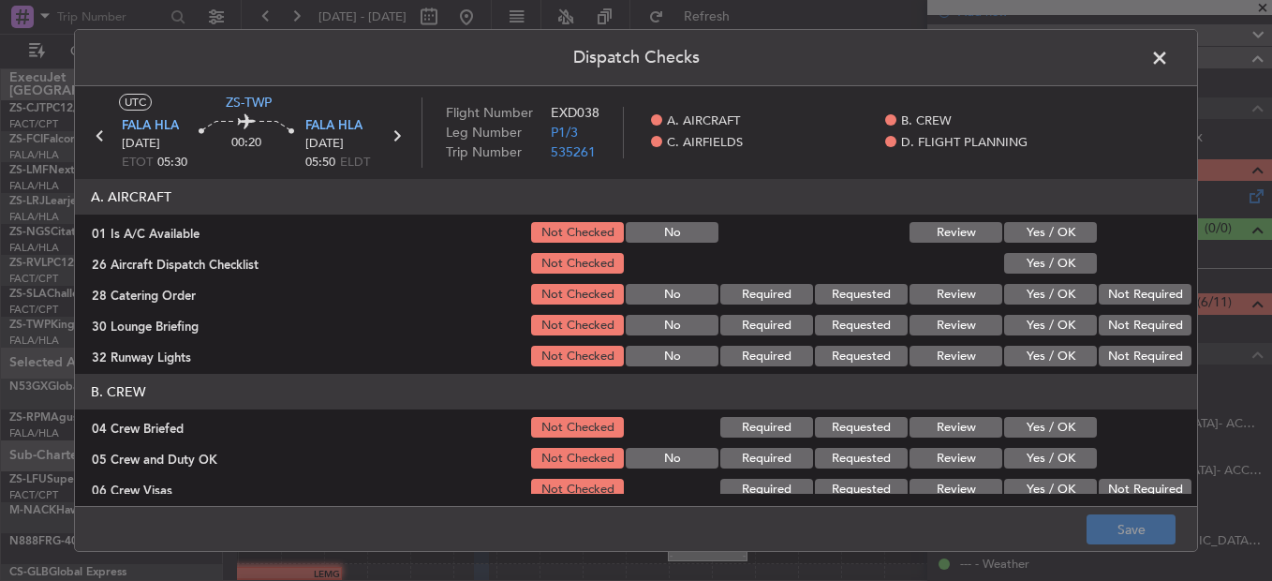
click at [1047, 227] on button "Yes / OK" at bounding box center [1050, 232] width 93 height 21
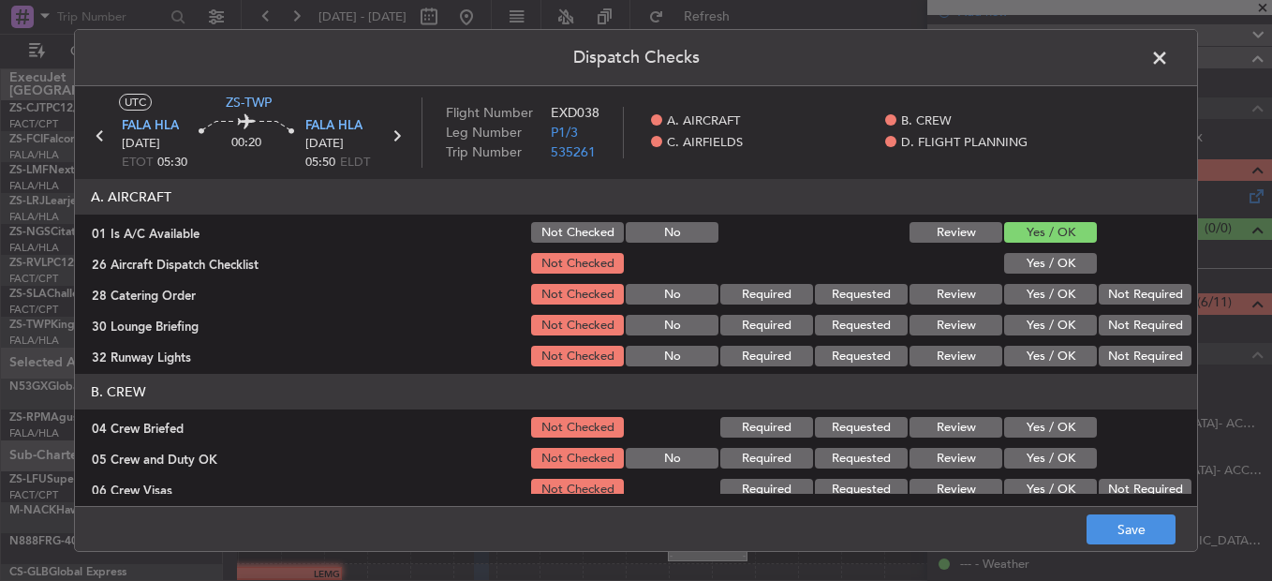
drag, startPoint x: 1047, startPoint y: 245, endPoint x: 1047, endPoint y: 257, distance: 12.2
click at [1047, 247] on section "A. AIRCRAFT 01 Is A/C Available Not Checked No Review Yes / OK 26 Aircraft Disp…" at bounding box center [636, 274] width 1123 height 190
click at [1047, 257] on button "Yes / OK" at bounding box center [1050, 263] width 93 height 21
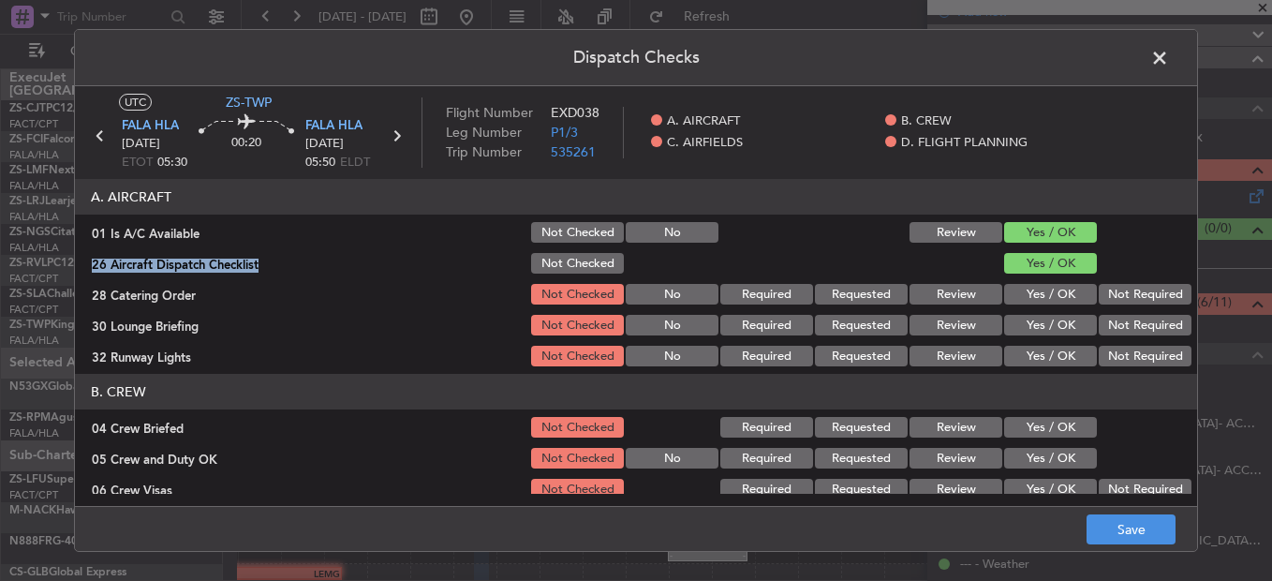
click at [1053, 256] on button "Yes / OK" at bounding box center [1050, 263] width 93 height 21
click at [1067, 264] on button "Yes / OK" at bounding box center [1050, 263] width 93 height 21
click at [1099, 286] on button "Not Required" at bounding box center [1145, 294] width 93 height 21
click at [1092, 319] on section "A. AIRCRAFT 01 Is A/C Available Not Checked No Review Yes / OK 26 Aircraft Disp…" at bounding box center [636, 274] width 1123 height 190
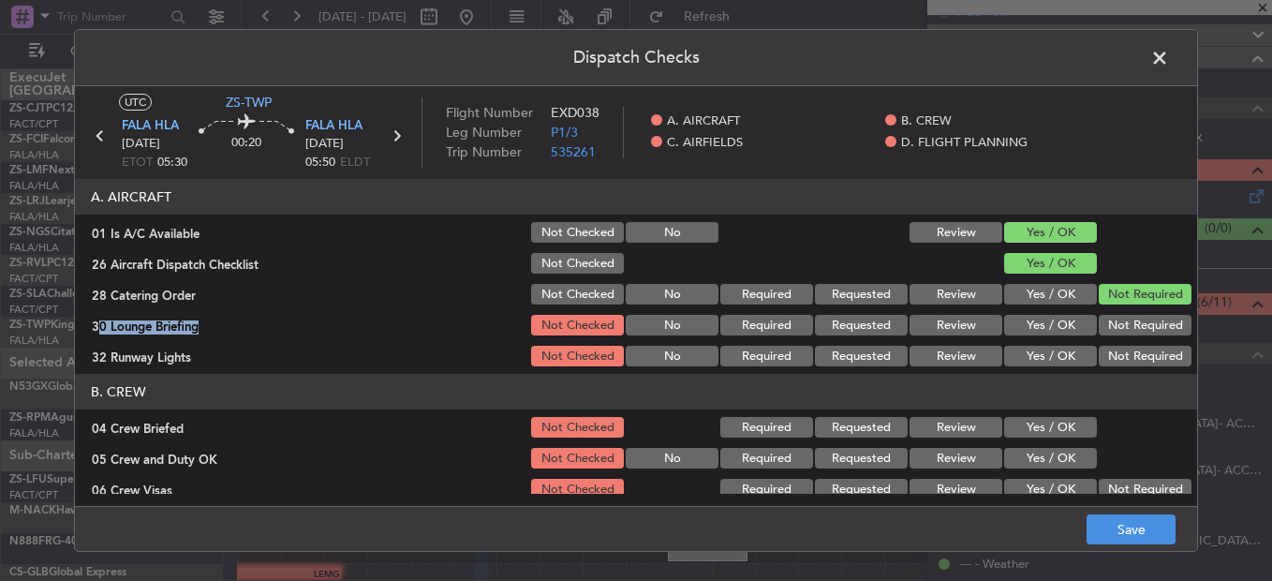
click at [1099, 345] on div "Not Required" at bounding box center [1143, 356] width 95 height 26
drag, startPoint x: 1104, startPoint y: 312, endPoint x: 1108, endPoint y: 383, distance: 71.3
click at [1107, 314] on div "Not Required" at bounding box center [1143, 325] width 95 height 26
click at [1108, 383] on header "B. CREW" at bounding box center [636, 392] width 1123 height 36
click at [1115, 323] on button "Not Required" at bounding box center [1145, 325] width 93 height 21
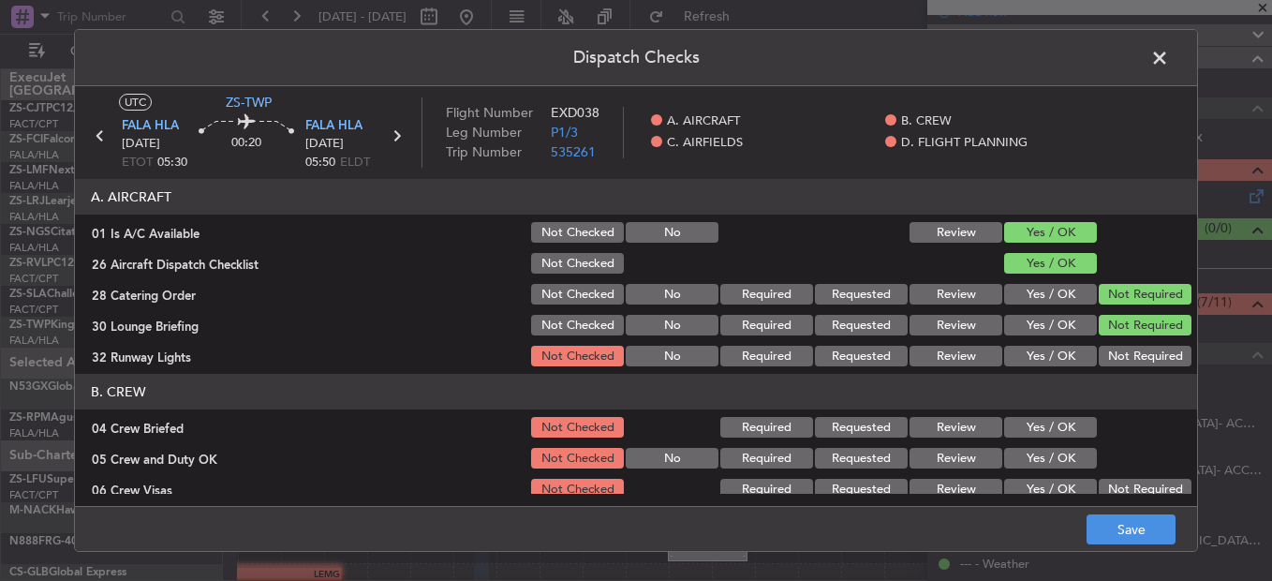
click at [1115, 351] on div "Not Required" at bounding box center [1143, 356] width 95 height 26
drag, startPoint x: 1115, startPoint y: 364, endPoint x: 1084, endPoint y: 371, distance: 31.8
click at [1114, 367] on div "Not Required" at bounding box center [1143, 356] width 95 height 26
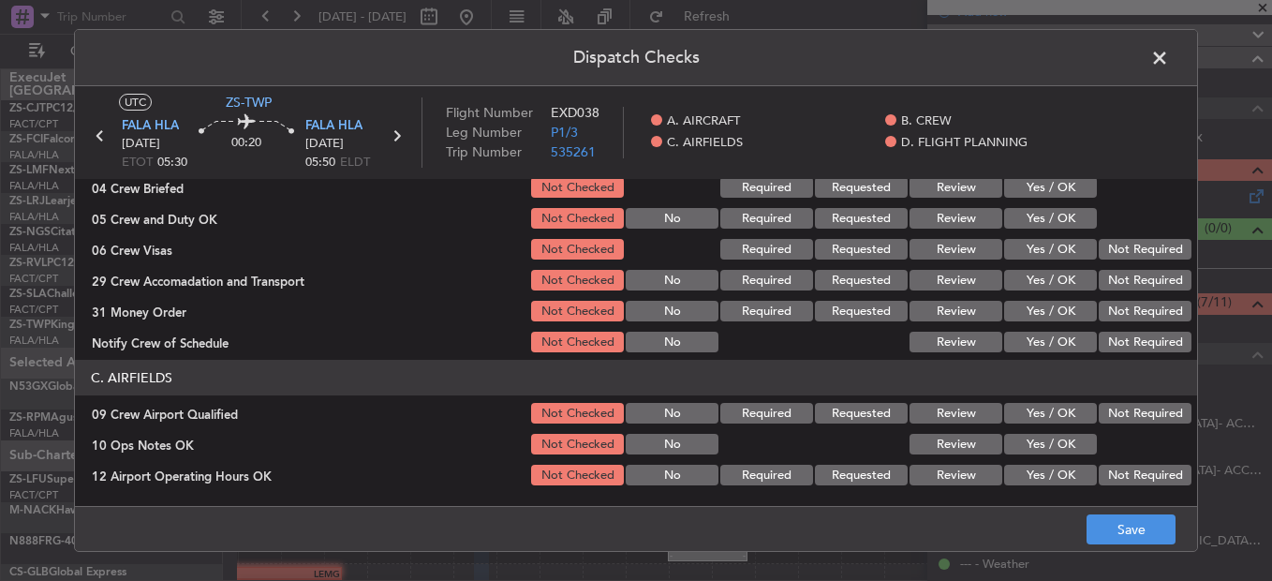
scroll to position [94, 0]
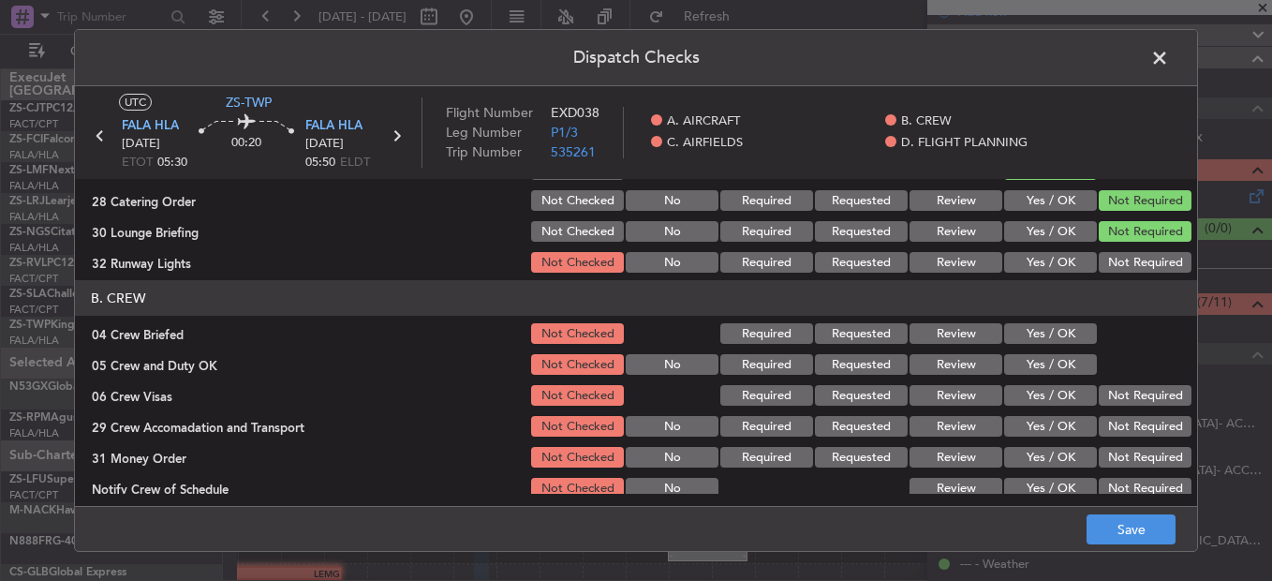
click at [1124, 260] on button "Not Required" at bounding box center [1145, 262] width 93 height 21
click at [1035, 329] on button "Yes / OK" at bounding box center [1050, 333] width 93 height 21
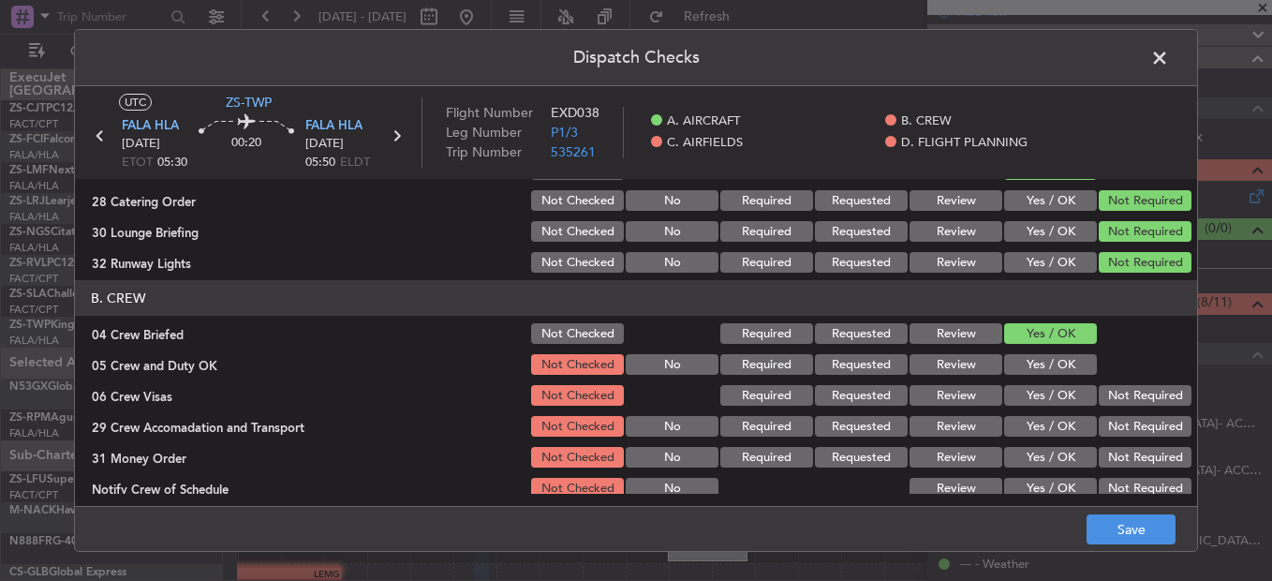
drag, startPoint x: 1047, startPoint y: 365, endPoint x: 1105, endPoint y: 380, distance: 60.2
click at [1048, 365] on button "Yes / OK" at bounding box center [1050, 364] width 93 height 21
click at [1110, 406] on button "Not Required" at bounding box center [1145, 395] width 93 height 21
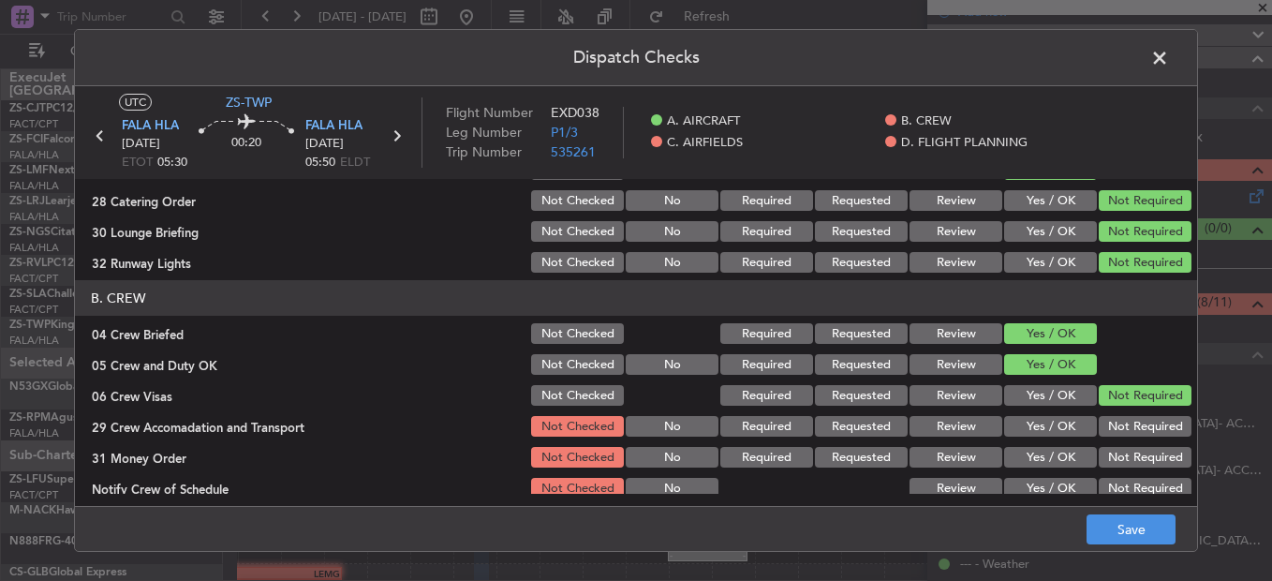
click at [1113, 413] on section "B. CREW 04 Crew Briefed Not Checked Required Requested Review Yes / OK 05 Crew …" at bounding box center [636, 390] width 1123 height 221
click at [1117, 439] on div "Not Required" at bounding box center [1143, 426] width 95 height 26
click at [1118, 430] on button "Not Required" at bounding box center [1145, 426] width 93 height 21
click at [1126, 468] on button "Not Required" at bounding box center [1145, 457] width 93 height 21
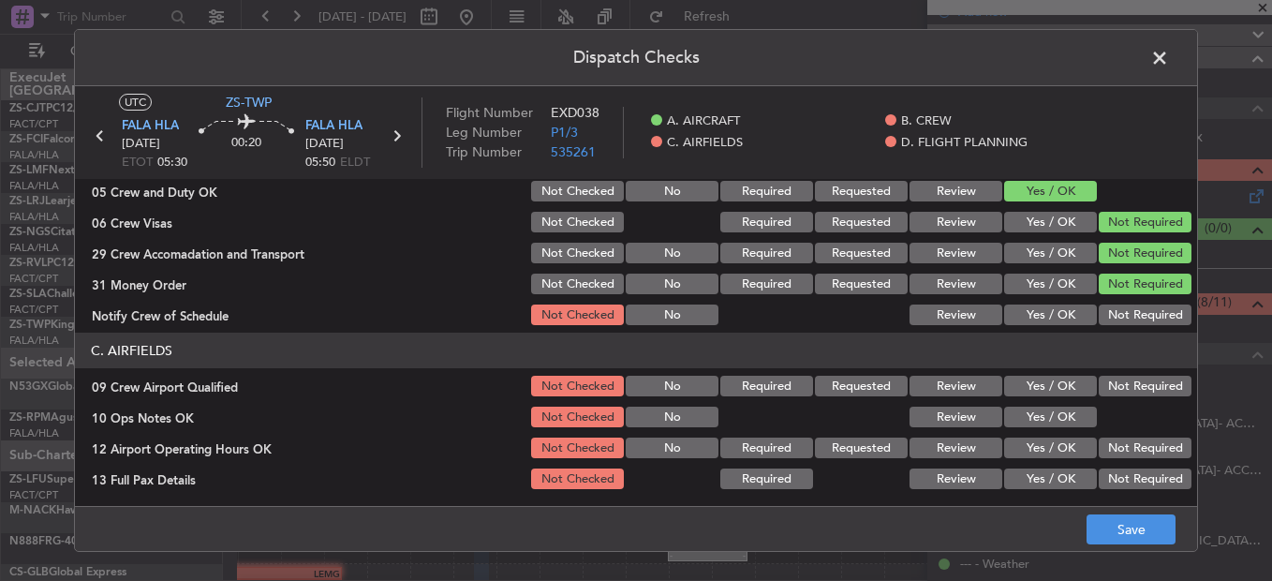
scroll to position [281, 0]
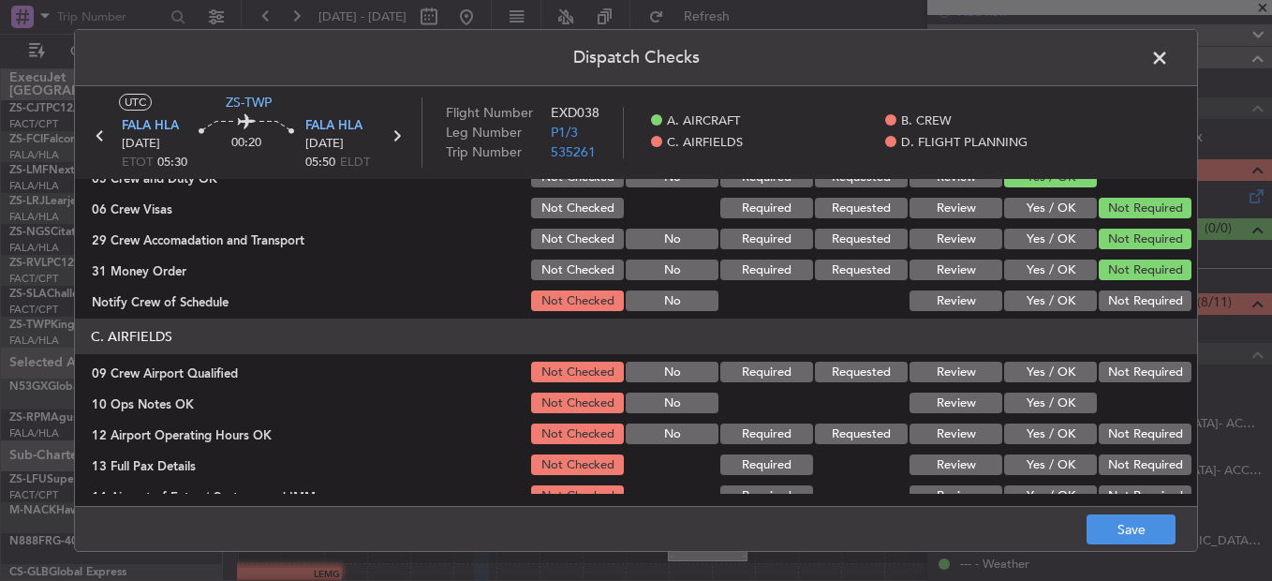
click at [1142, 304] on button "Not Required" at bounding box center [1145, 300] width 93 height 21
click at [1129, 372] on button "Not Required" at bounding box center [1145, 372] width 93 height 21
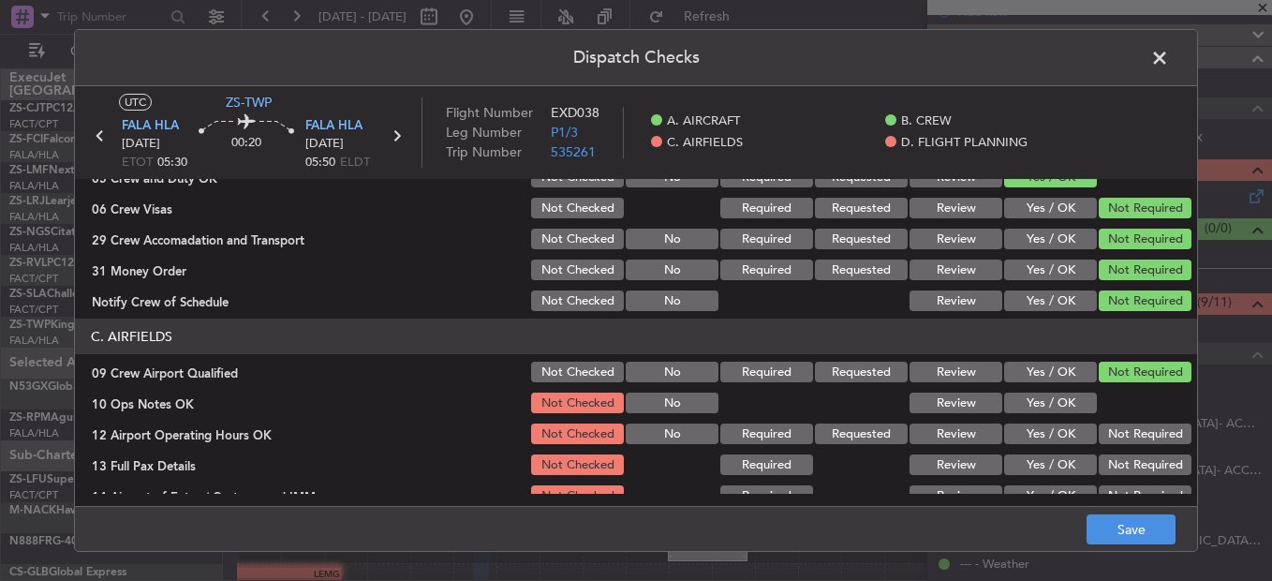
click at [1036, 400] on button "Yes / OK" at bounding box center [1050, 403] width 93 height 21
drag, startPoint x: 1111, startPoint y: 418, endPoint x: 1122, endPoint y: 437, distance: 21.4
click at [1112, 418] on section "C. AIRFIELDS 09 Crew Airport Qualified Not Checked No Required Requested Review…" at bounding box center [636, 460] width 1123 height 283
click at [1123, 441] on button "Not Required" at bounding box center [1145, 434] width 93 height 21
drag, startPoint x: 1123, startPoint y: 445, endPoint x: 1121, endPoint y: 466, distance: 20.8
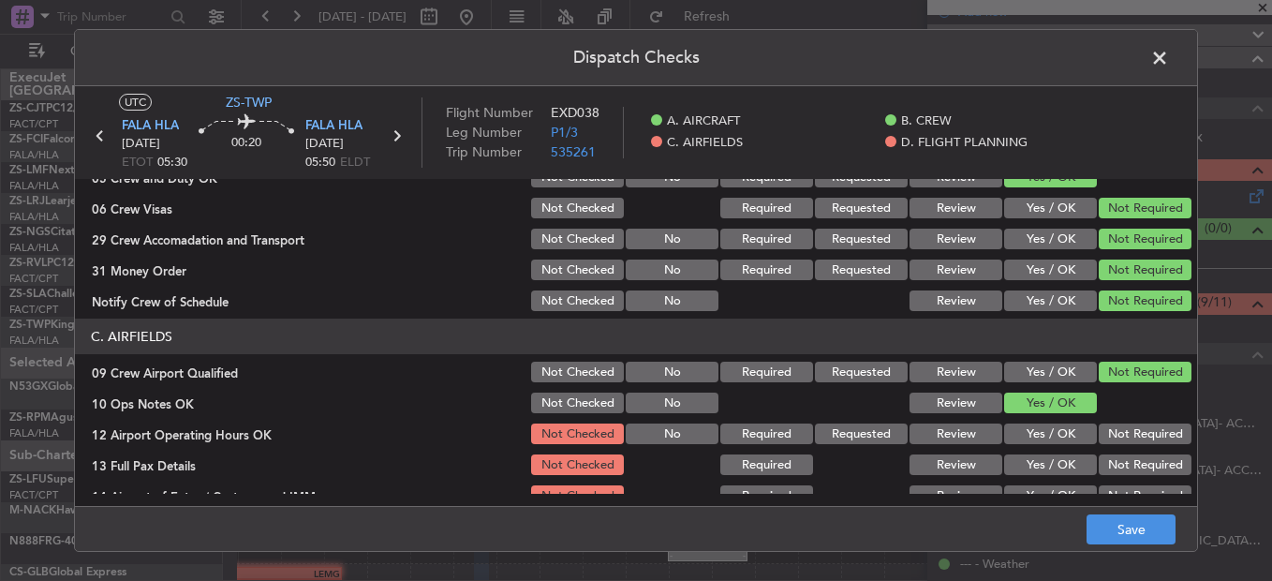
click at [1123, 454] on section "C. AIRFIELDS 09 Crew Airport Qualified Not Checked No Required Requested Review…" at bounding box center [636, 460] width 1123 height 283
click at [1121, 466] on button "Not Required" at bounding box center [1145, 464] width 93 height 21
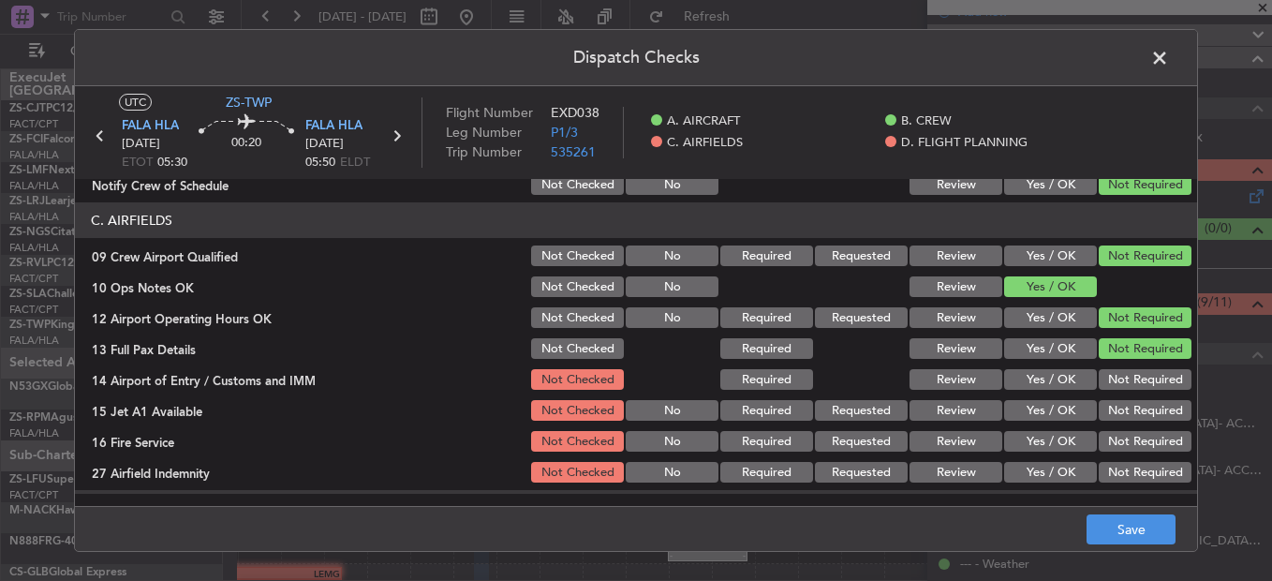
scroll to position [469, 0]
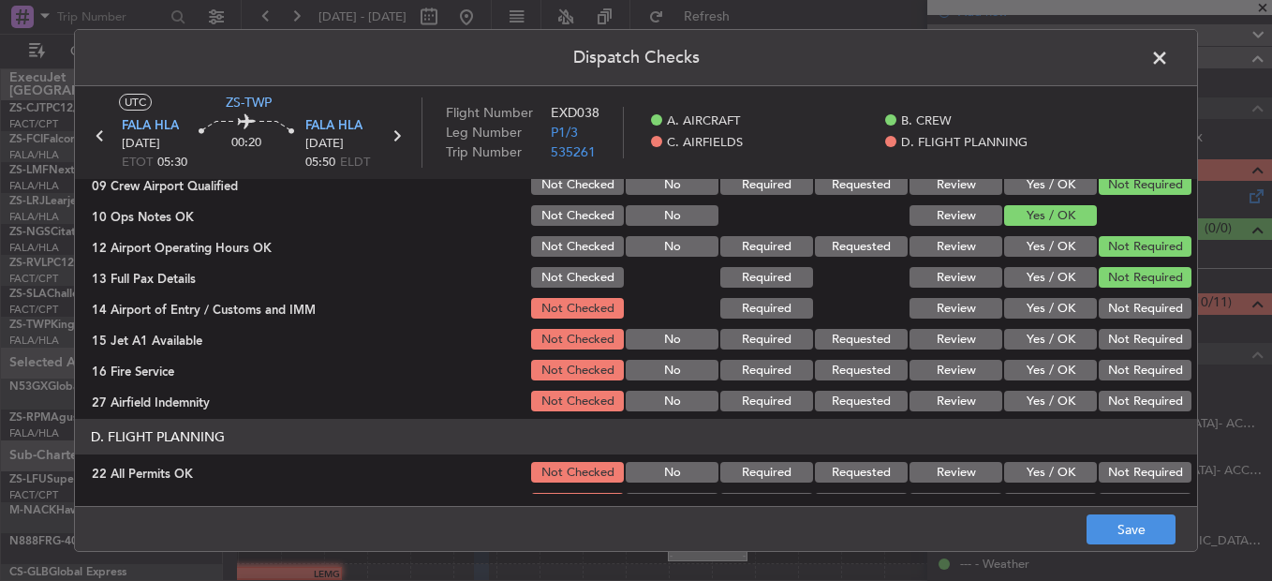
click at [1114, 306] on button "Not Required" at bounding box center [1145, 308] width 93 height 21
drag, startPoint x: 1114, startPoint y: 308, endPoint x: 1113, endPoint y: 332, distance: 23.4
click at [1113, 319] on button "Not Required" at bounding box center [1145, 308] width 93 height 21
click at [1113, 346] on button "Not Required" at bounding box center [1145, 339] width 93 height 21
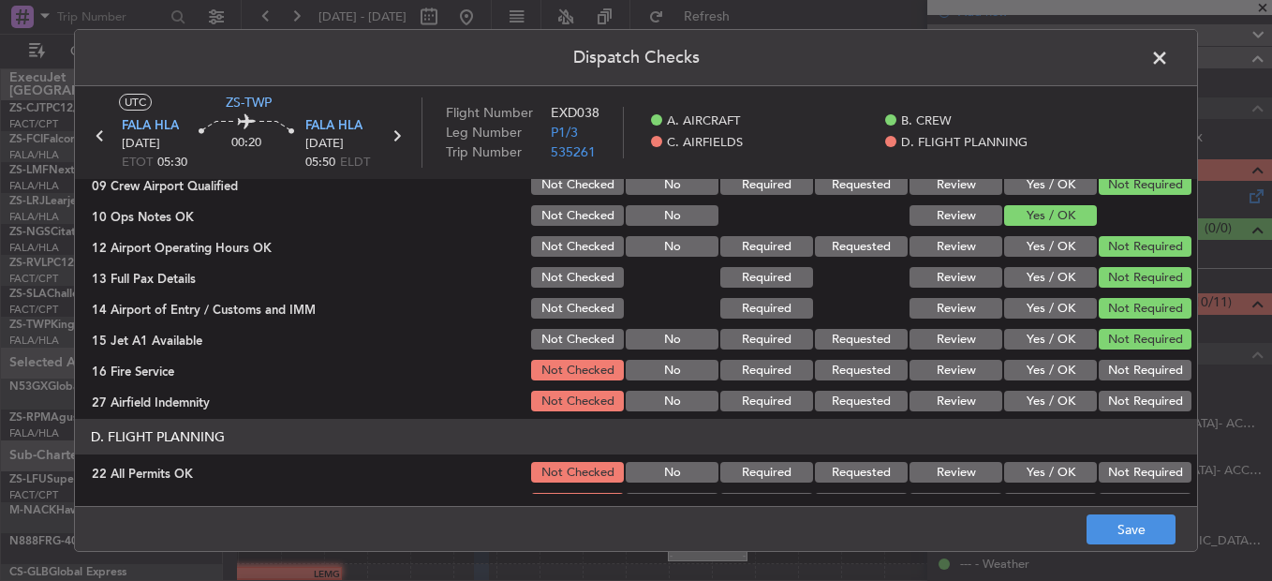
click at [1113, 365] on div "Not Required" at bounding box center [1143, 370] width 95 height 26
click at [1113, 379] on button "Not Required" at bounding box center [1145, 370] width 93 height 21
click at [1113, 397] on button "Not Required" at bounding box center [1145, 401] width 93 height 21
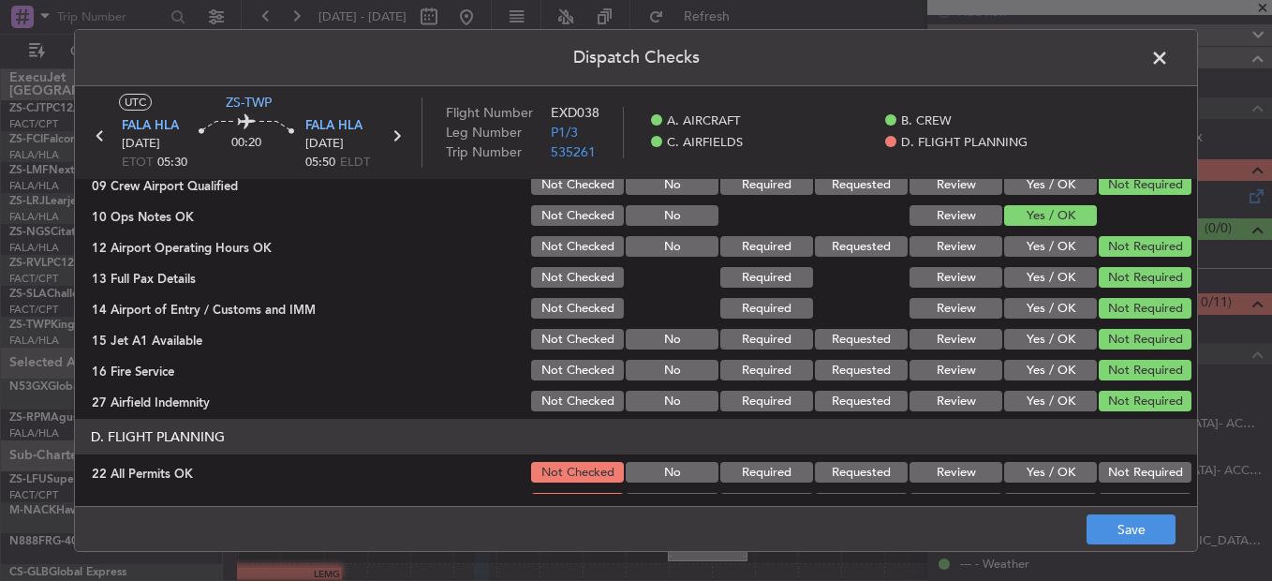
click at [1113, 427] on header "D. FLIGHT PLANNING" at bounding box center [636, 437] width 1123 height 36
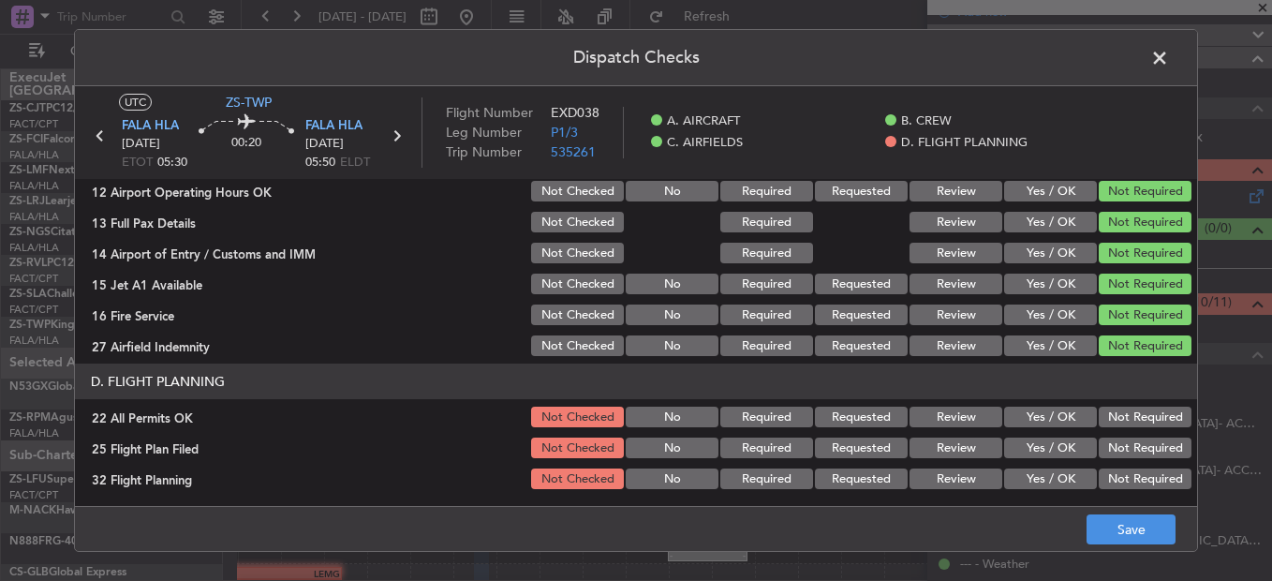
scroll to position [527, 0]
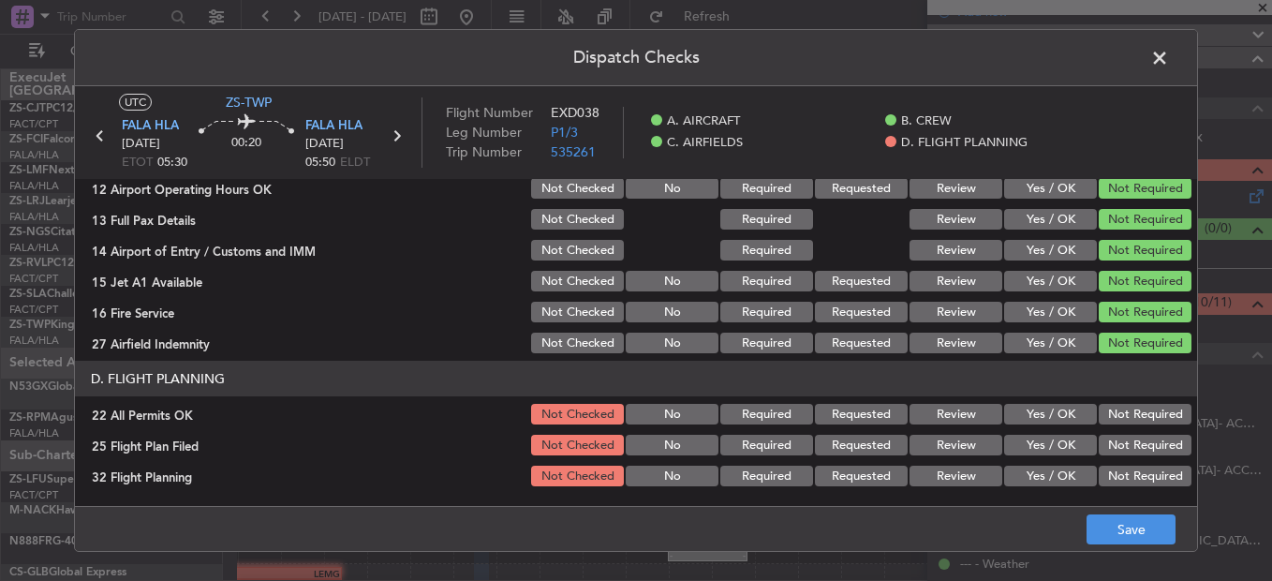
click at [1114, 408] on button "Not Required" at bounding box center [1145, 414] width 93 height 21
click at [1016, 458] on div "Yes / OK" at bounding box center [1049, 445] width 95 height 26
click at [1026, 481] on button "Yes / OK" at bounding box center [1050, 476] width 93 height 21
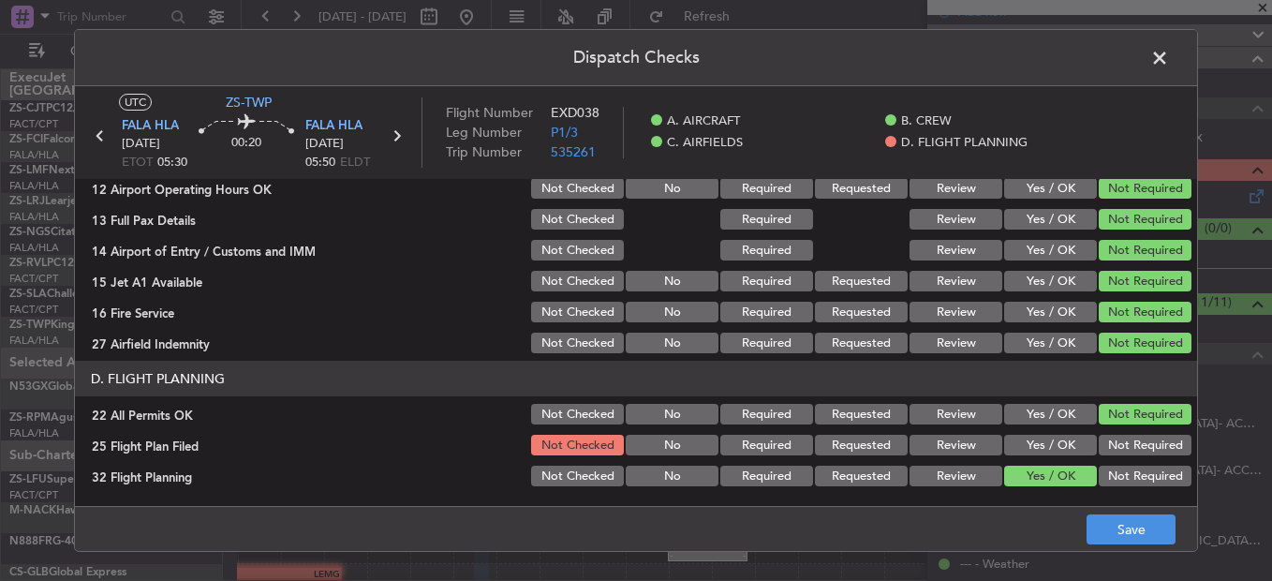
click at [1041, 501] on main "UTC ZS-TWP FALA HLA [DATE] ETOT 05:30 00:20 FALA HLA [DATE] 05:50 ELDT Flight N…" at bounding box center [636, 299] width 1123 height 427
drag, startPoint x: 1011, startPoint y: 384, endPoint x: 1013, endPoint y: 401, distance: 17.0
click at [1011, 390] on header "D. FLIGHT PLANNING" at bounding box center [636, 379] width 1123 height 36
drag, startPoint x: 1030, startPoint y: 439, endPoint x: 1039, endPoint y: 450, distance: 13.9
click at [1030, 443] on button "Yes / OK" at bounding box center [1050, 445] width 93 height 21
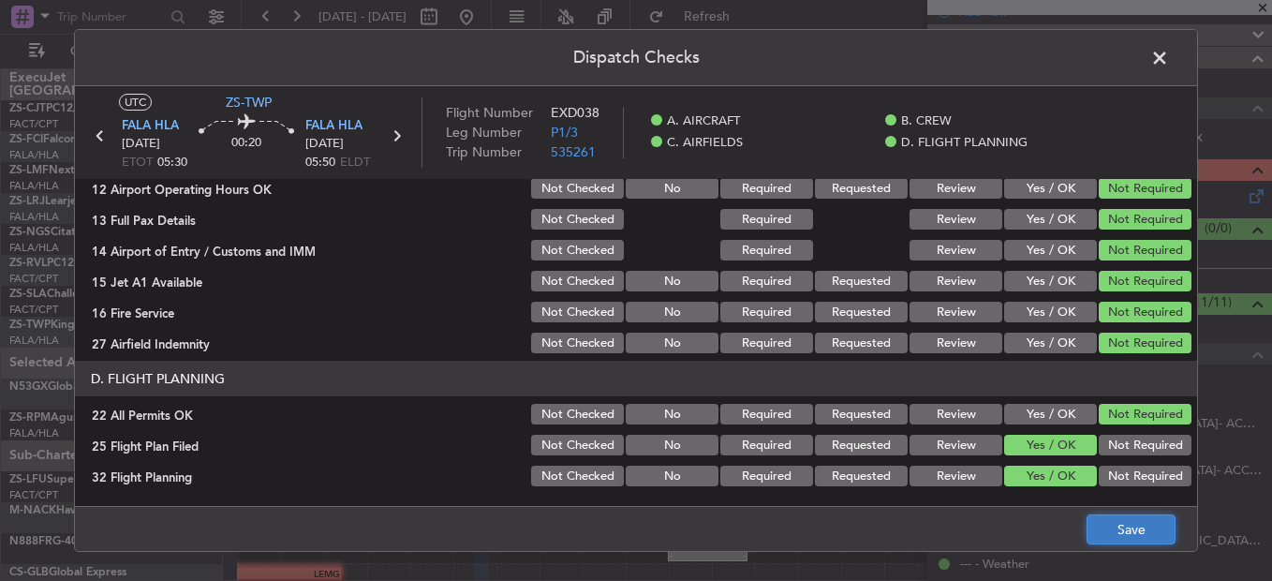
click at [1140, 527] on button "Save" at bounding box center [1131, 529] width 89 height 30
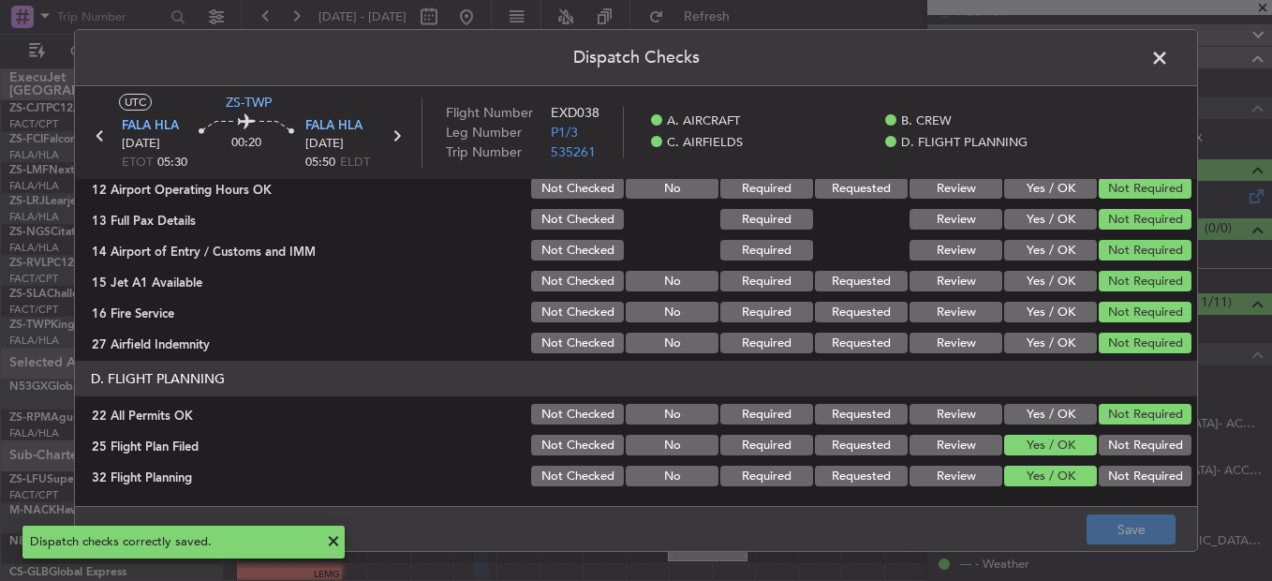
click at [1169, 50] on span at bounding box center [1169, 62] width 0 height 37
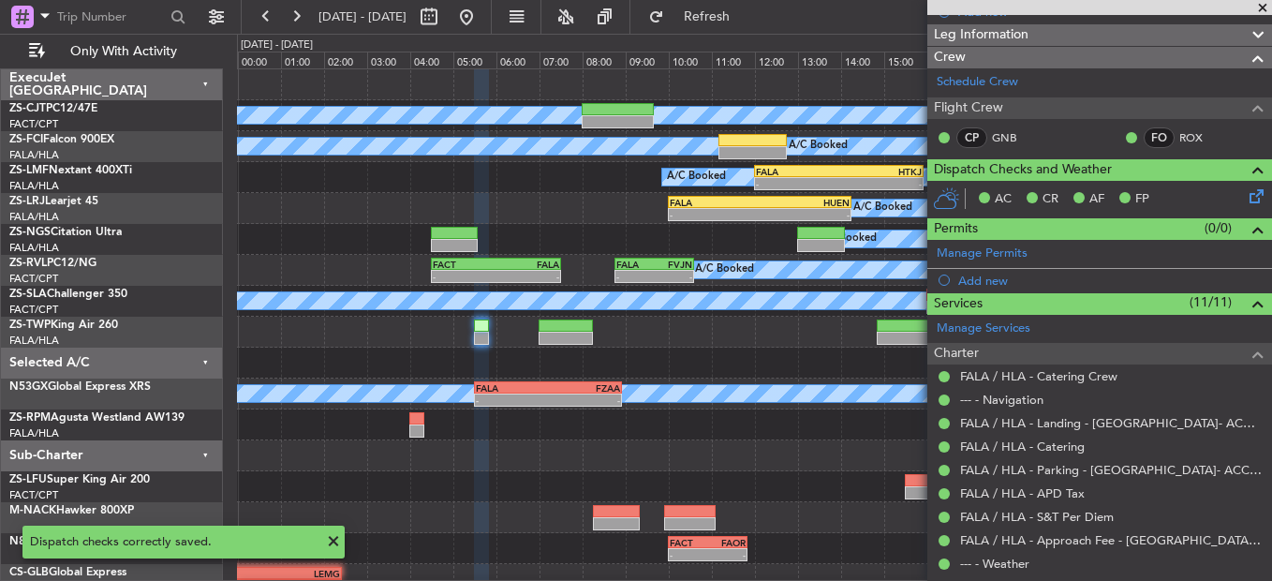
click at [1262, 2] on span at bounding box center [1263, 8] width 19 height 17
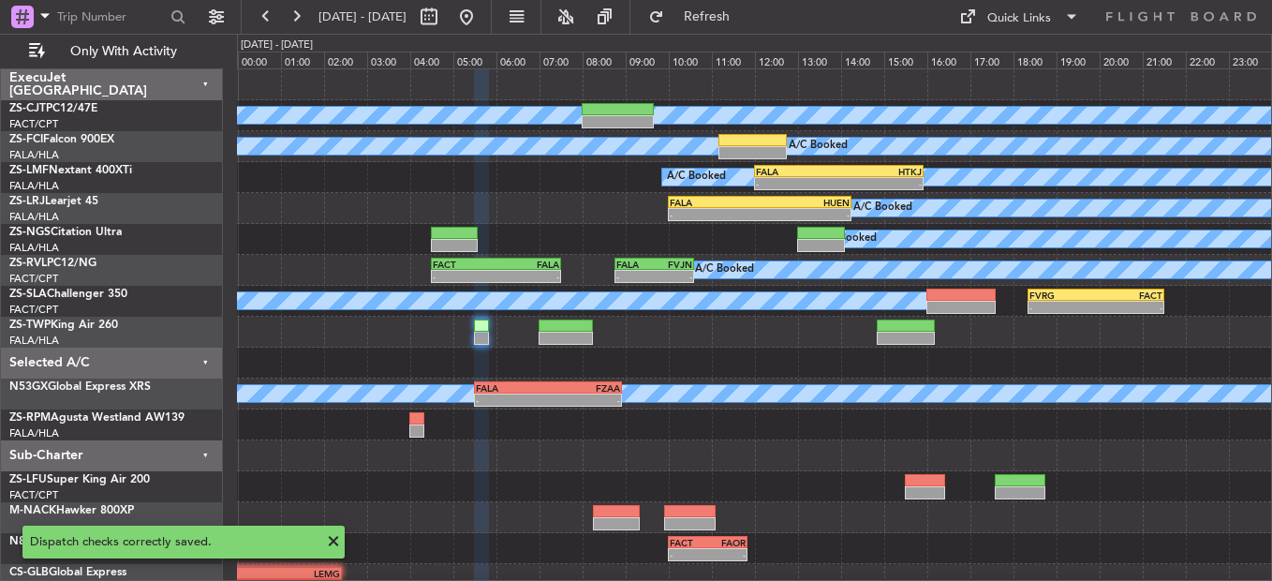
scroll to position [0, 0]
